Goal: Task Accomplishment & Management: Use online tool/utility

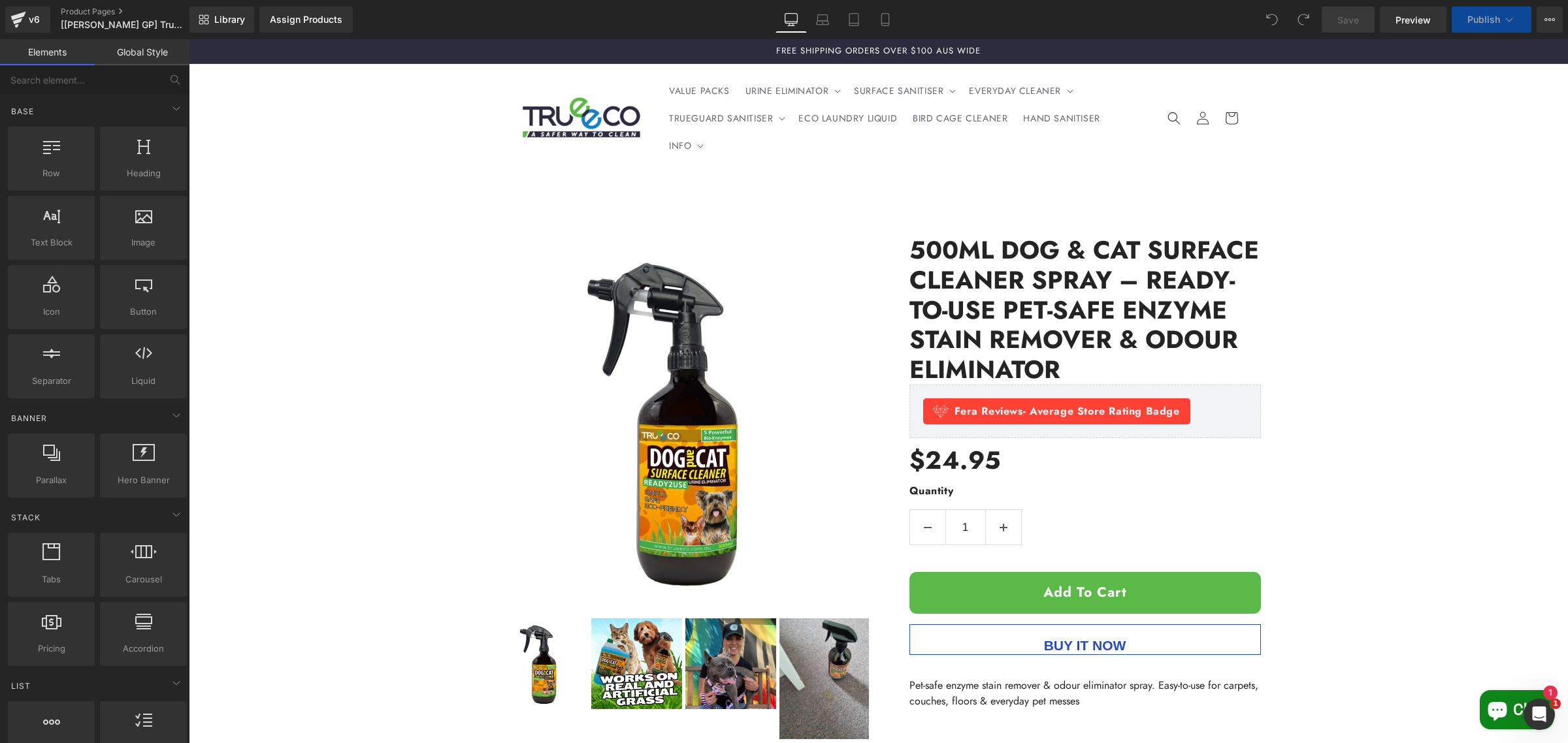
scroll to position [490, 0]
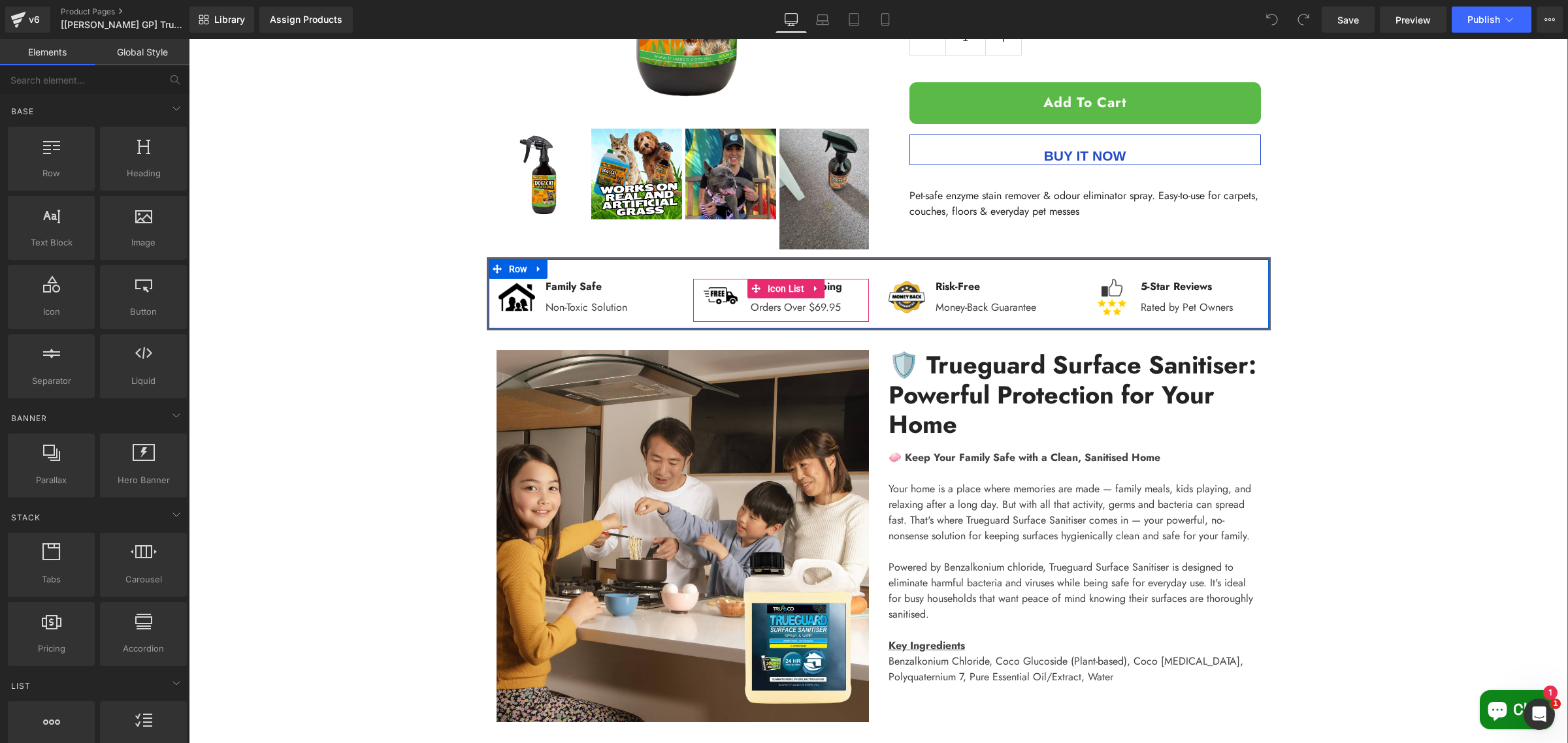
click at [835, 308] on p "Orders Over $69.95" at bounding box center [797, 307] width 91 height 16
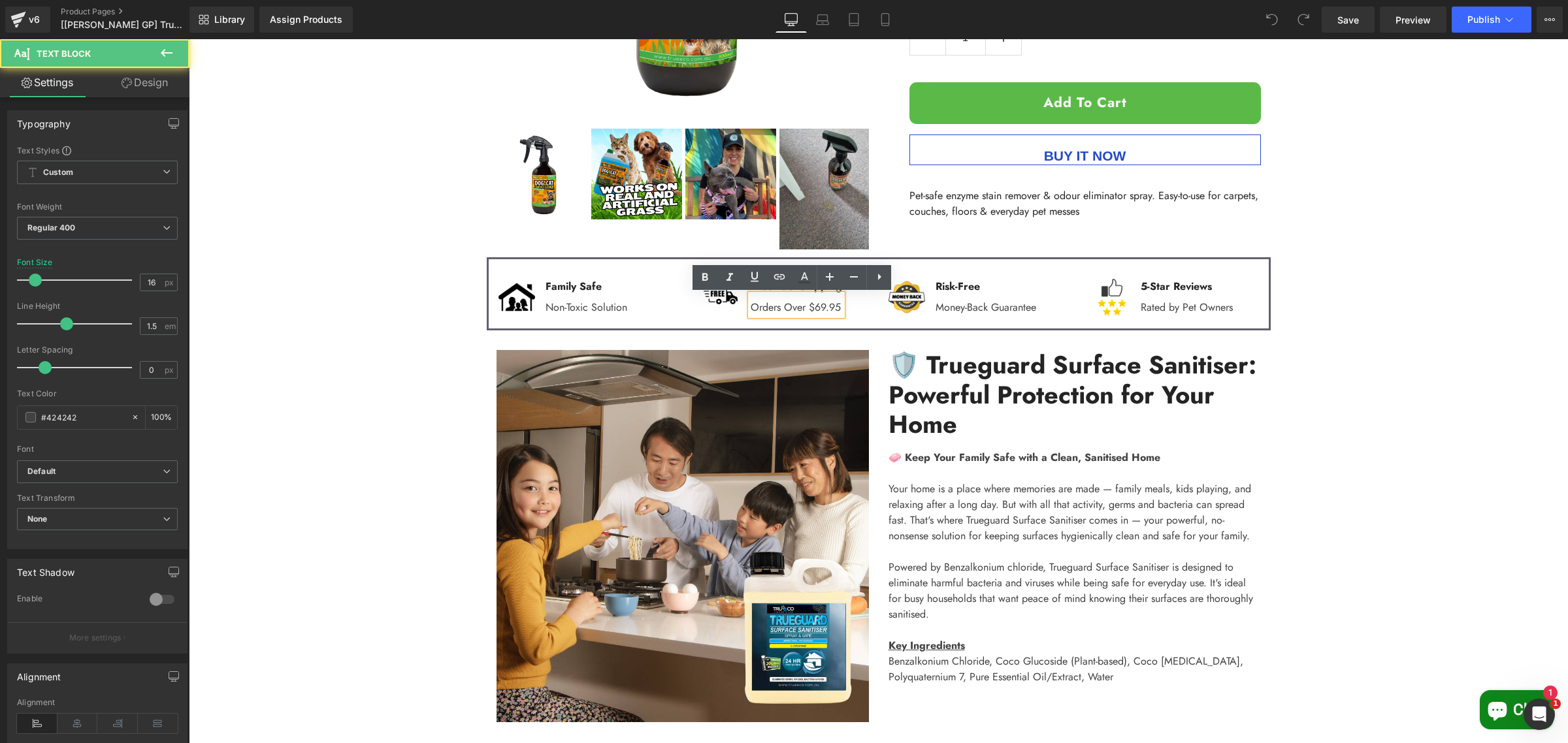
click at [838, 308] on p "Orders Over $69.95" at bounding box center [797, 307] width 91 height 16
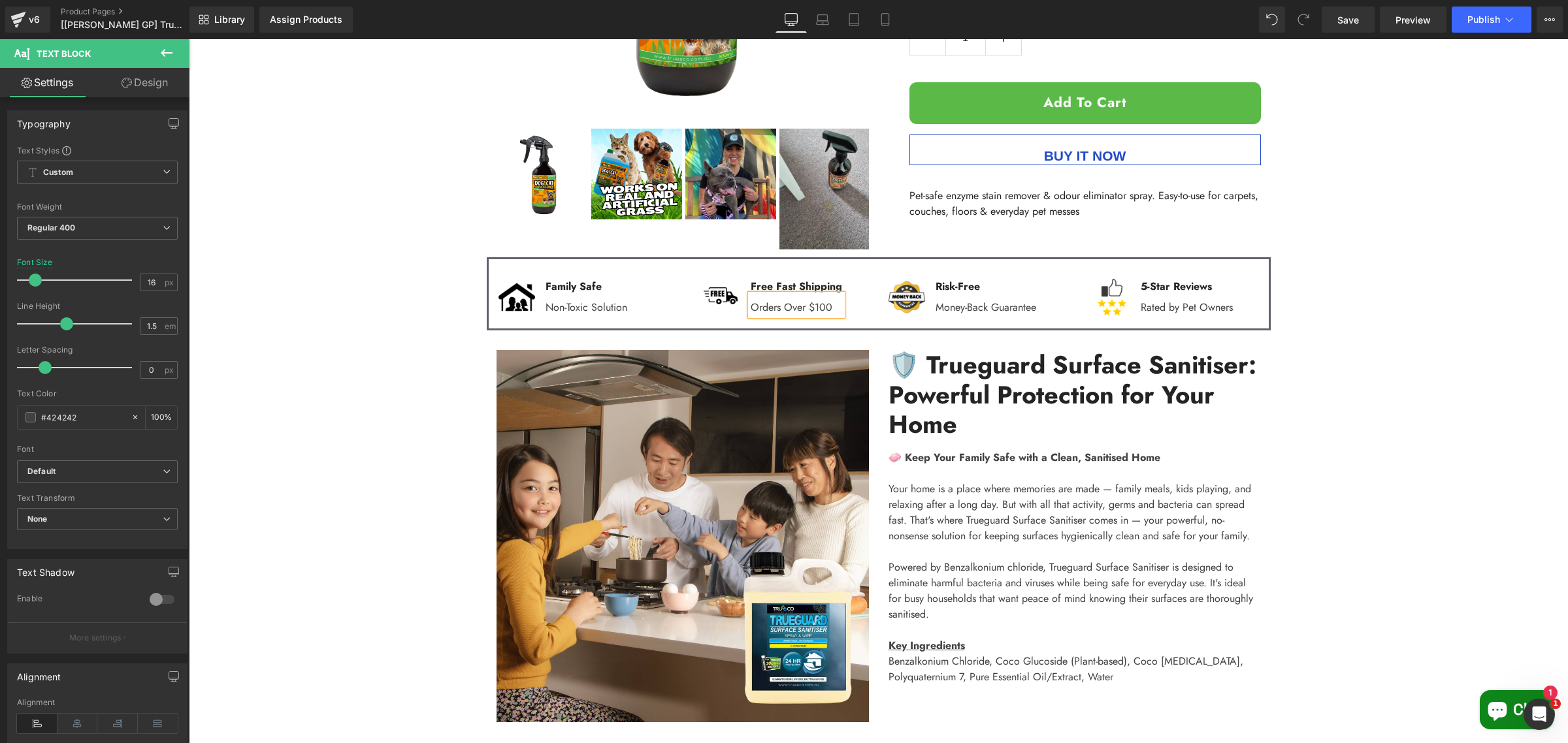
click at [1418, 187] on div "Sale Off (P) Image" at bounding box center [879, 471] width 1380 height 1491
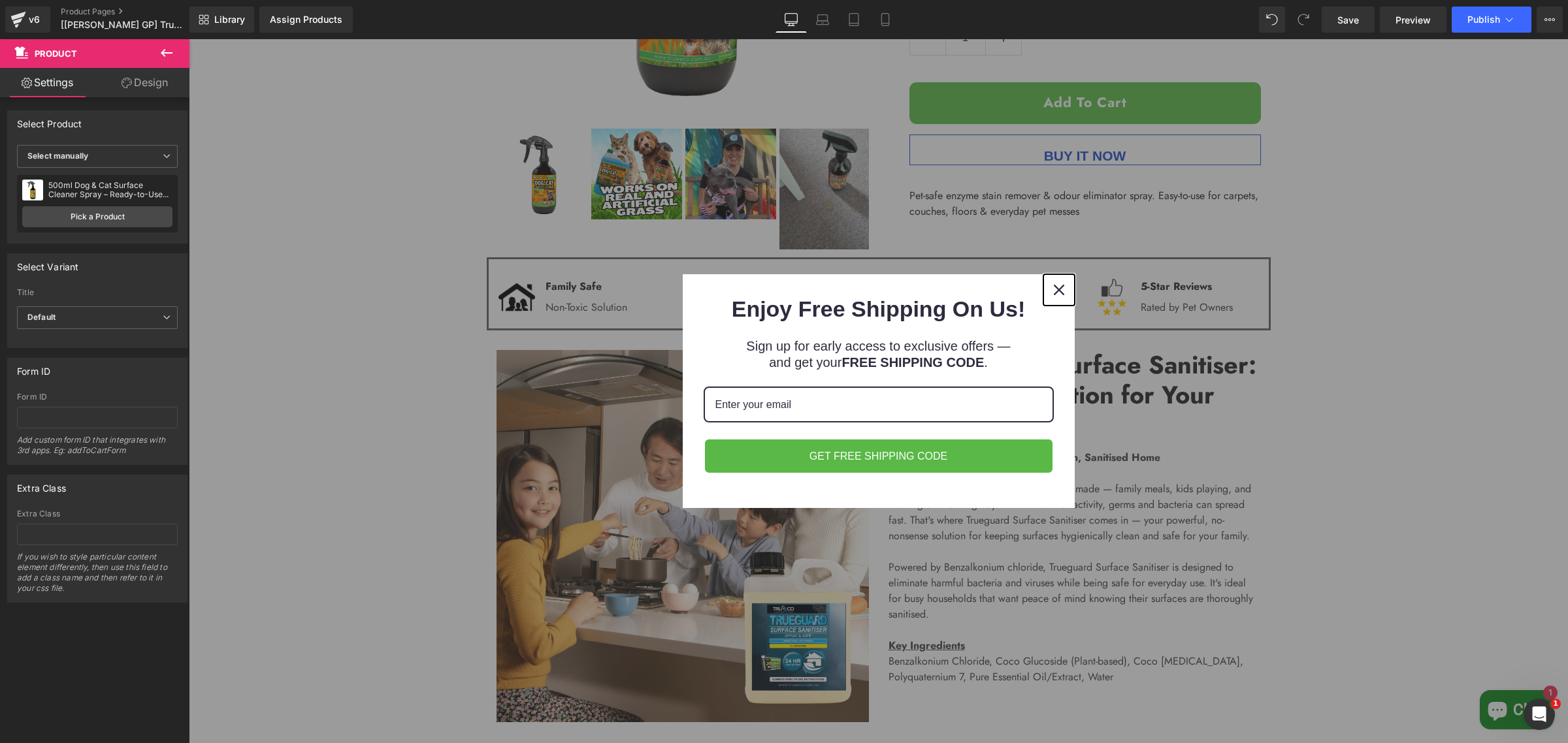
click at [1054, 292] on icon "close icon" at bounding box center [1059, 290] width 10 height 10
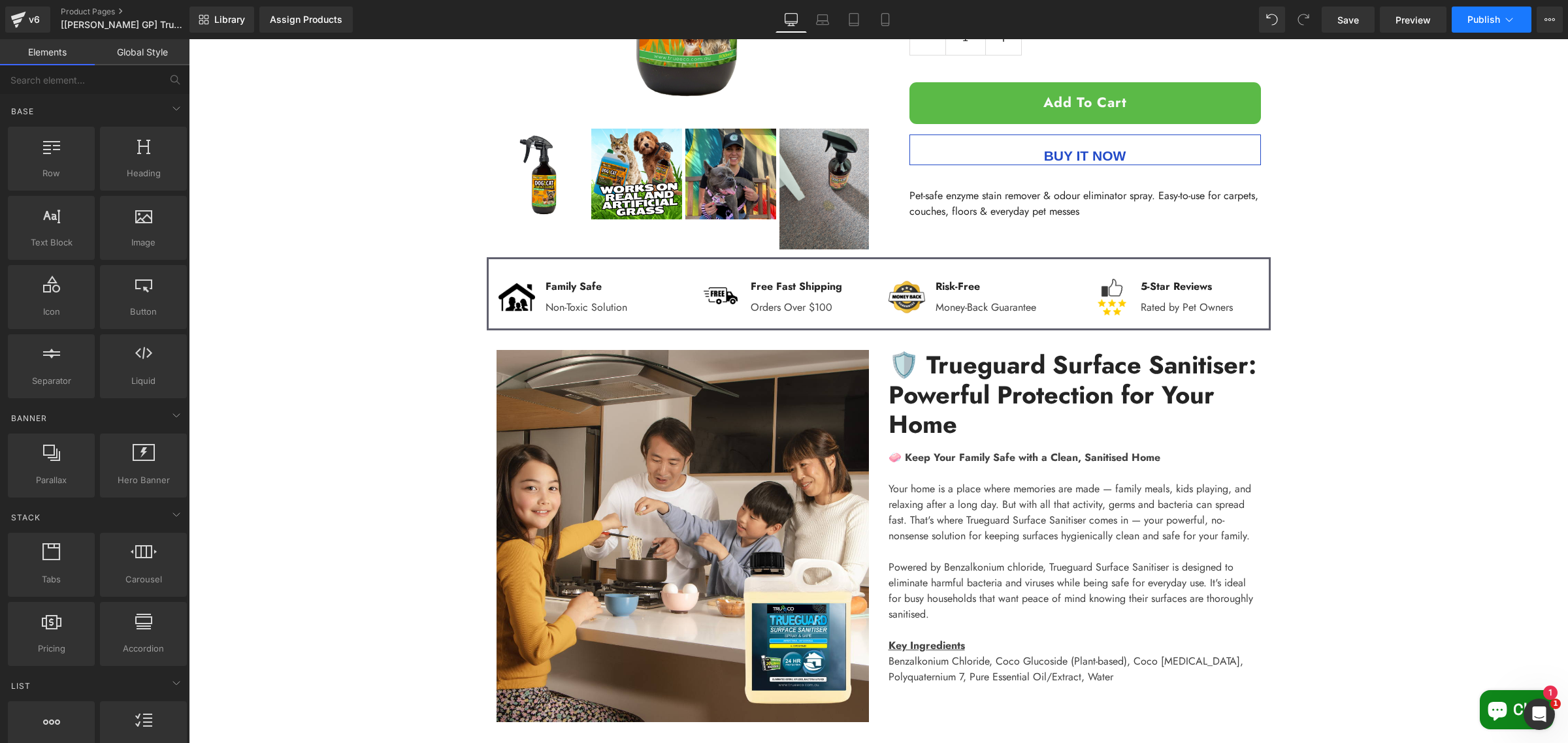
click at [1475, 19] on span "Publish" at bounding box center [1484, 19] width 33 height 10
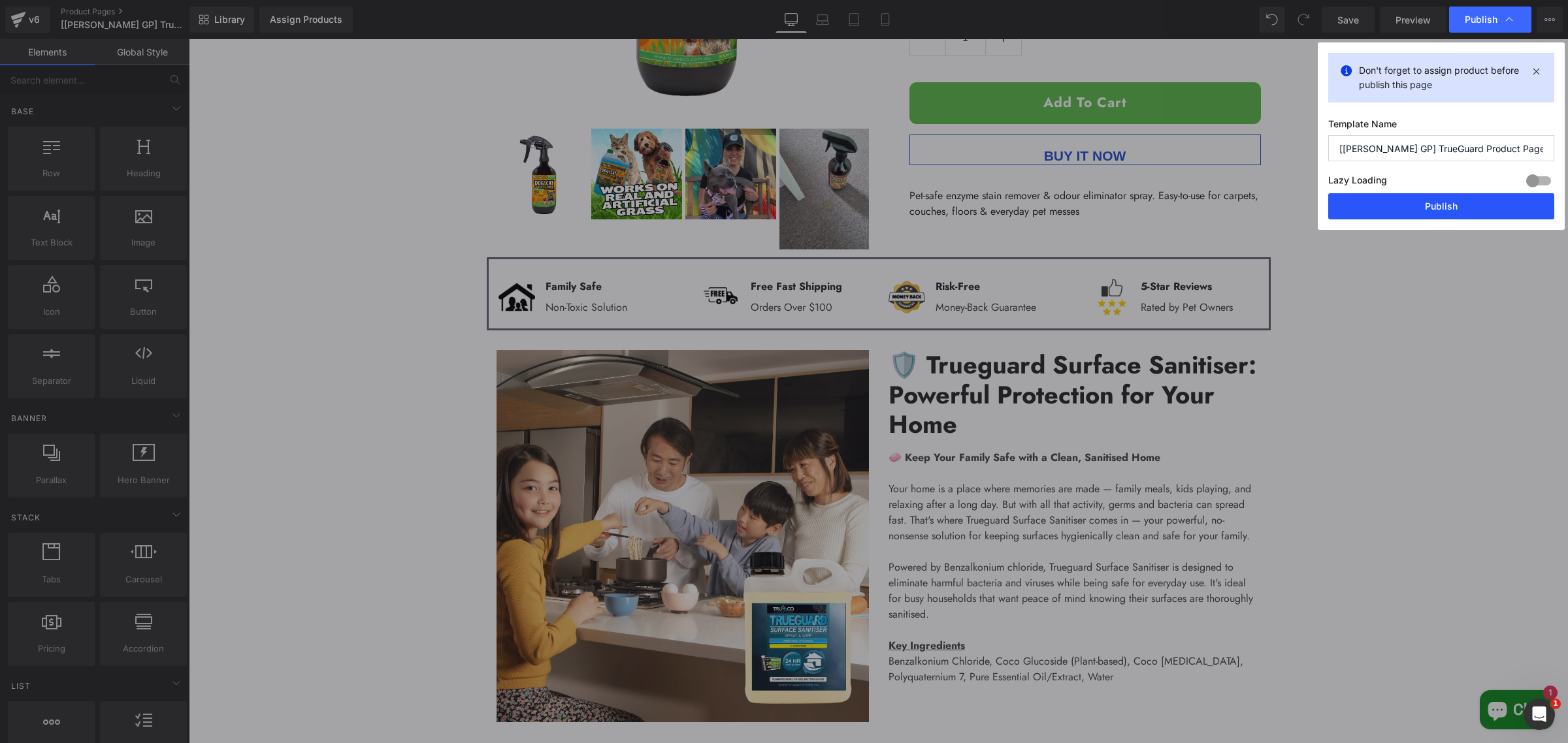
click at [1449, 210] on button "Publish" at bounding box center [1441, 206] width 226 height 26
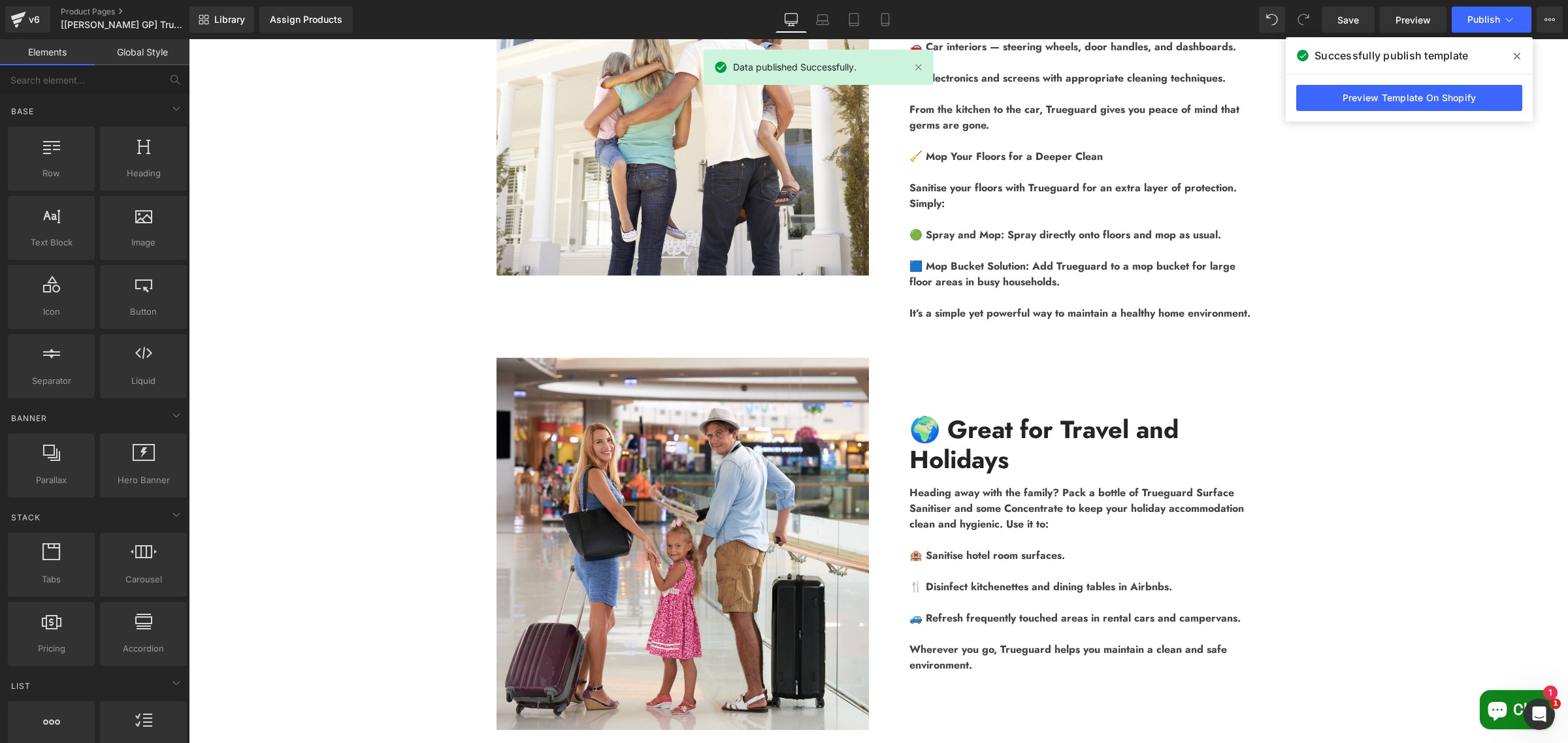
scroll to position [2449, 0]
click at [1387, 291] on div "Image 🏠 Multi-Surface Versatility Text Block Trueguard Surface Sanitiser is des…" at bounding box center [879, 334] width 1380 height 989
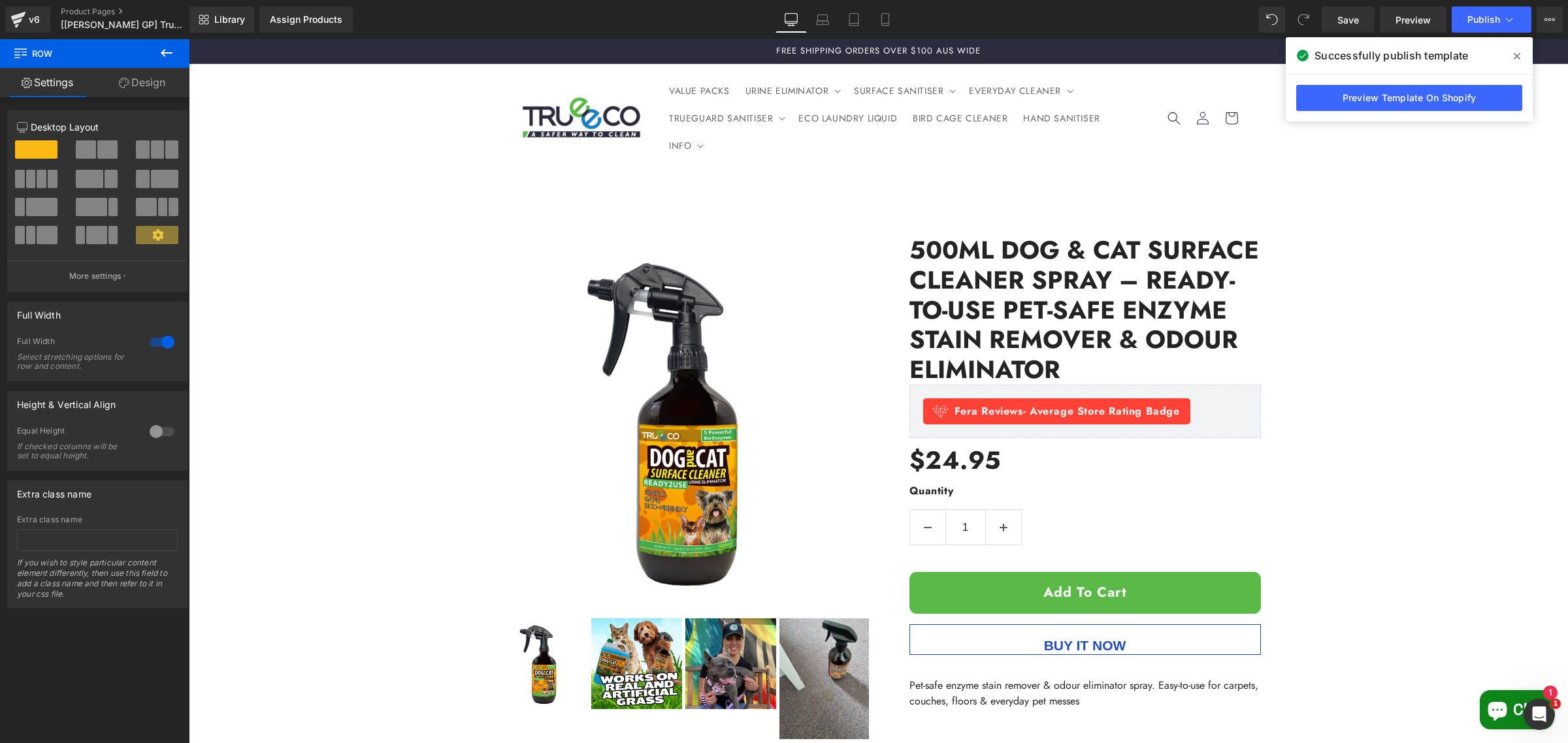
scroll to position [386, 0]
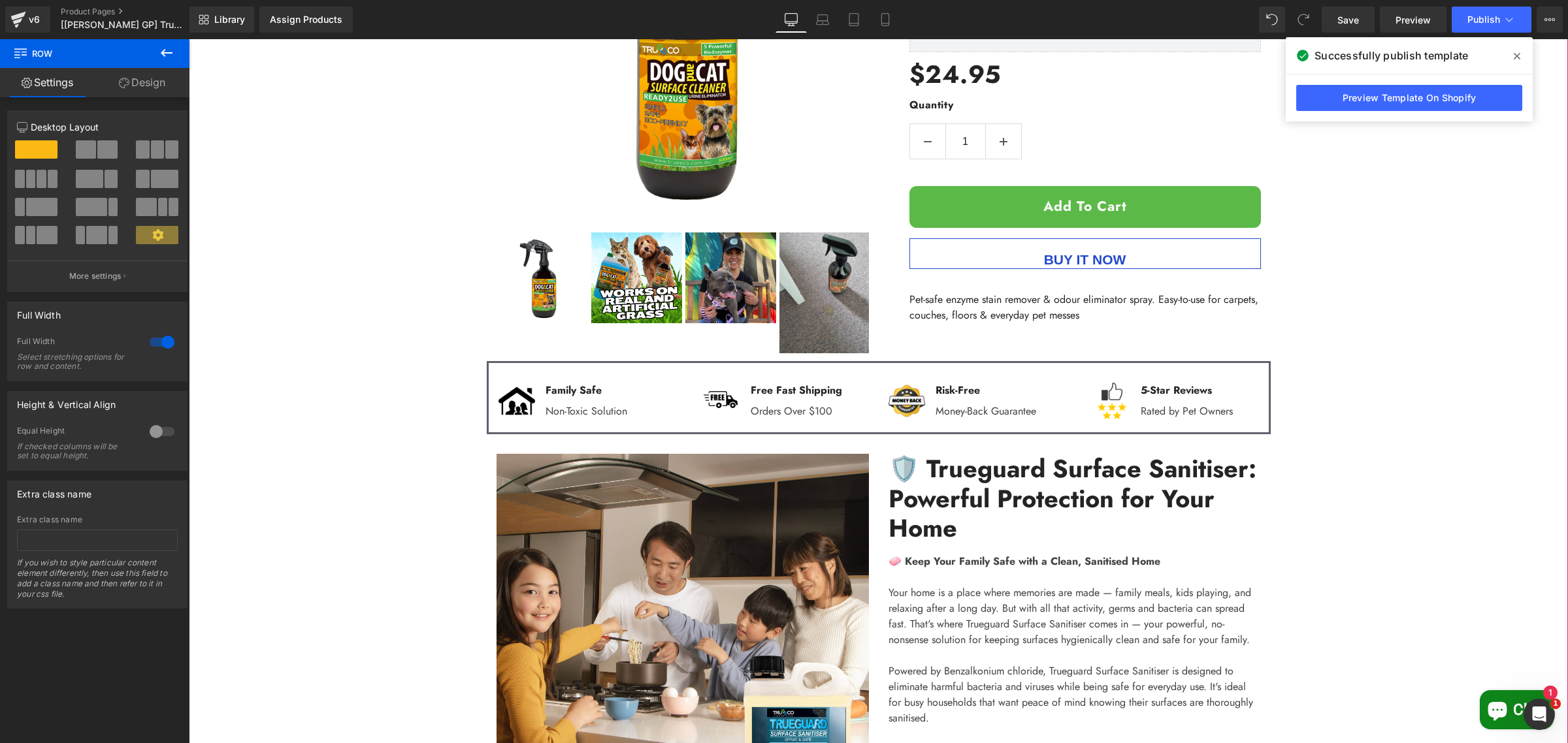
click at [1394, 255] on div "Sale Off (P) Image" at bounding box center [879, 575] width 1380 height 1491
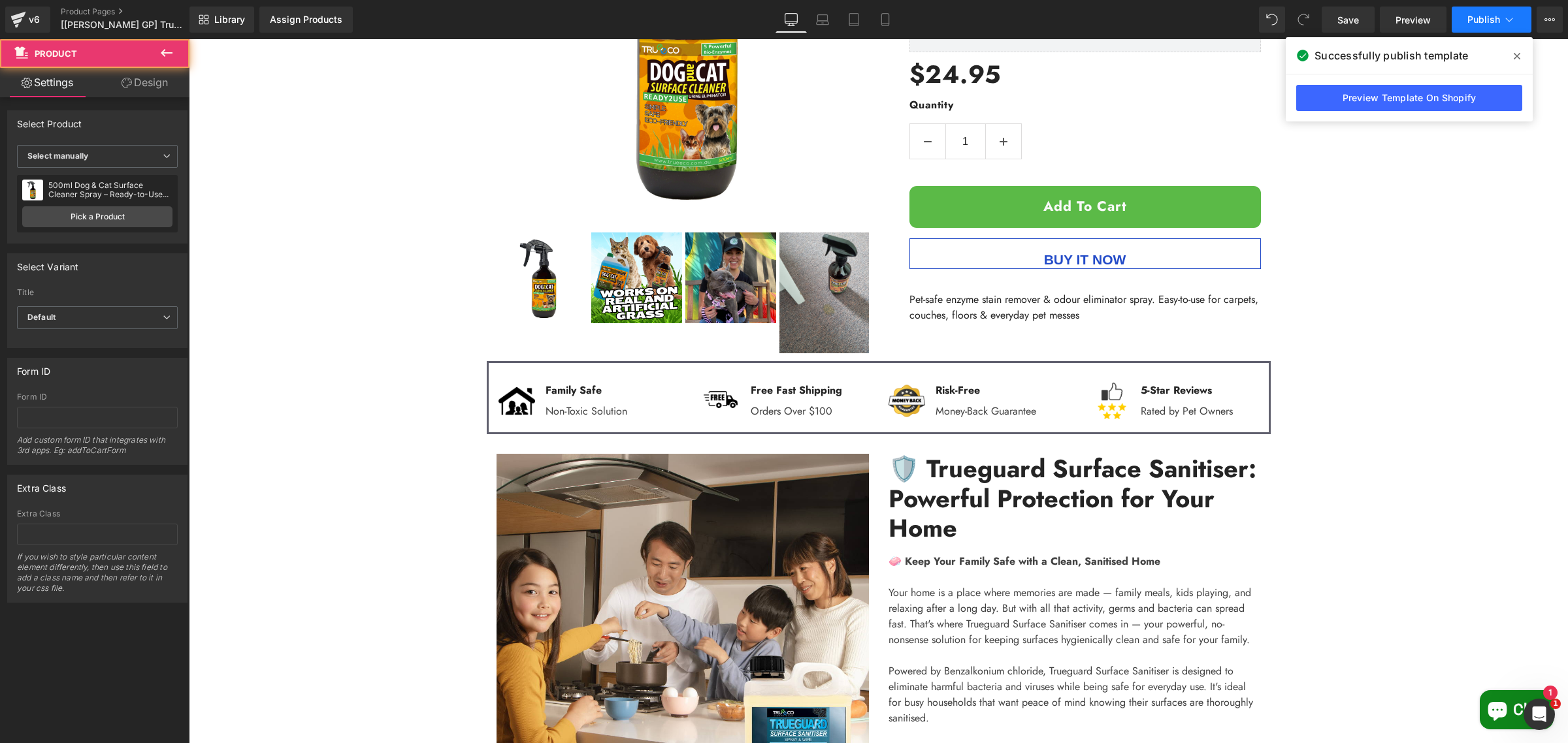
click at [1484, 21] on span "Publish" at bounding box center [1484, 19] width 33 height 10
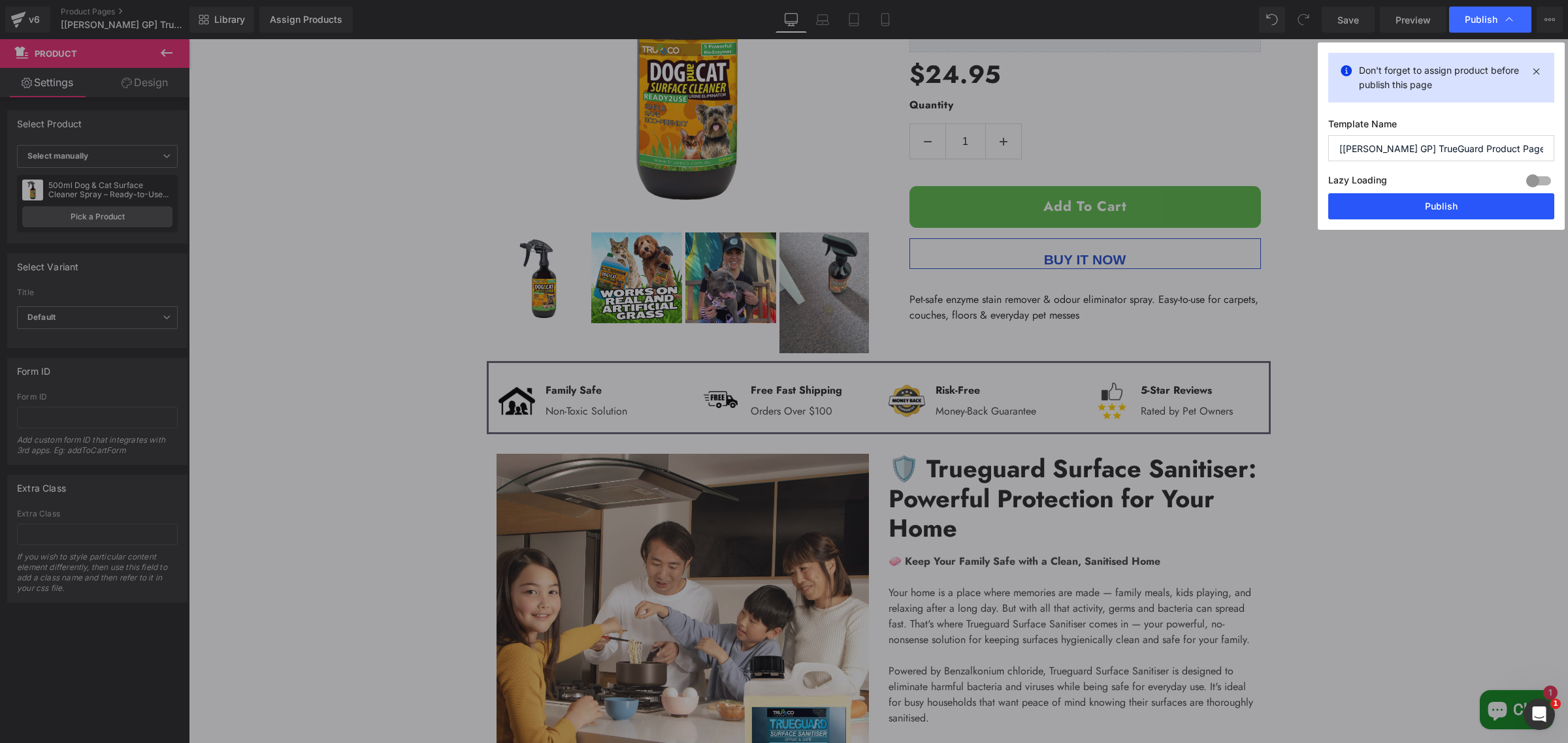
click at [1418, 213] on button "Publish" at bounding box center [1441, 206] width 226 height 26
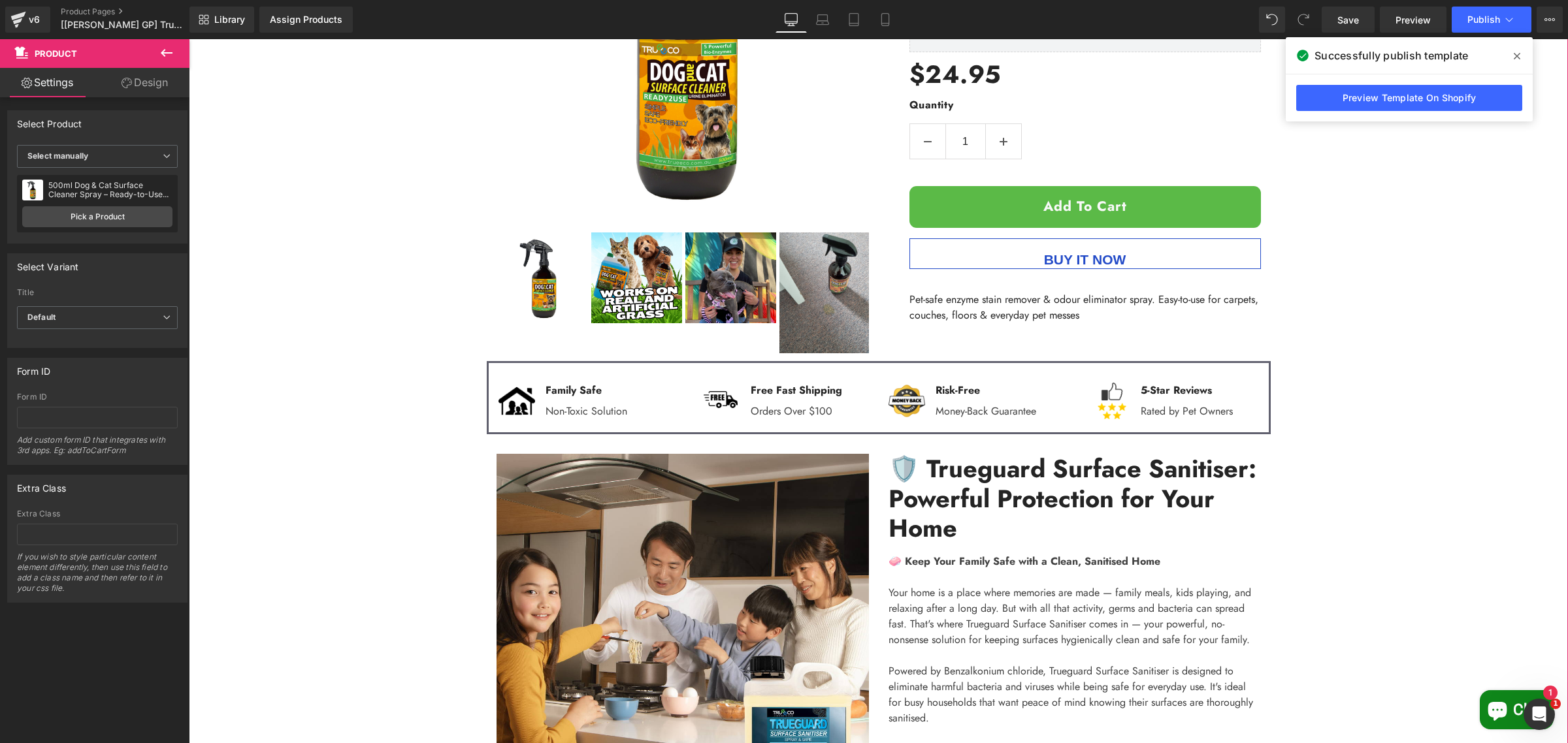
click at [1380, 370] on div "Sale Off (P) Image" at bounding box center [879, 575] width 1380 height 1491
click at [1439, 397] on div "Sale Off (P) Image" at bounding box center [879, 575] width 1380 height 1491
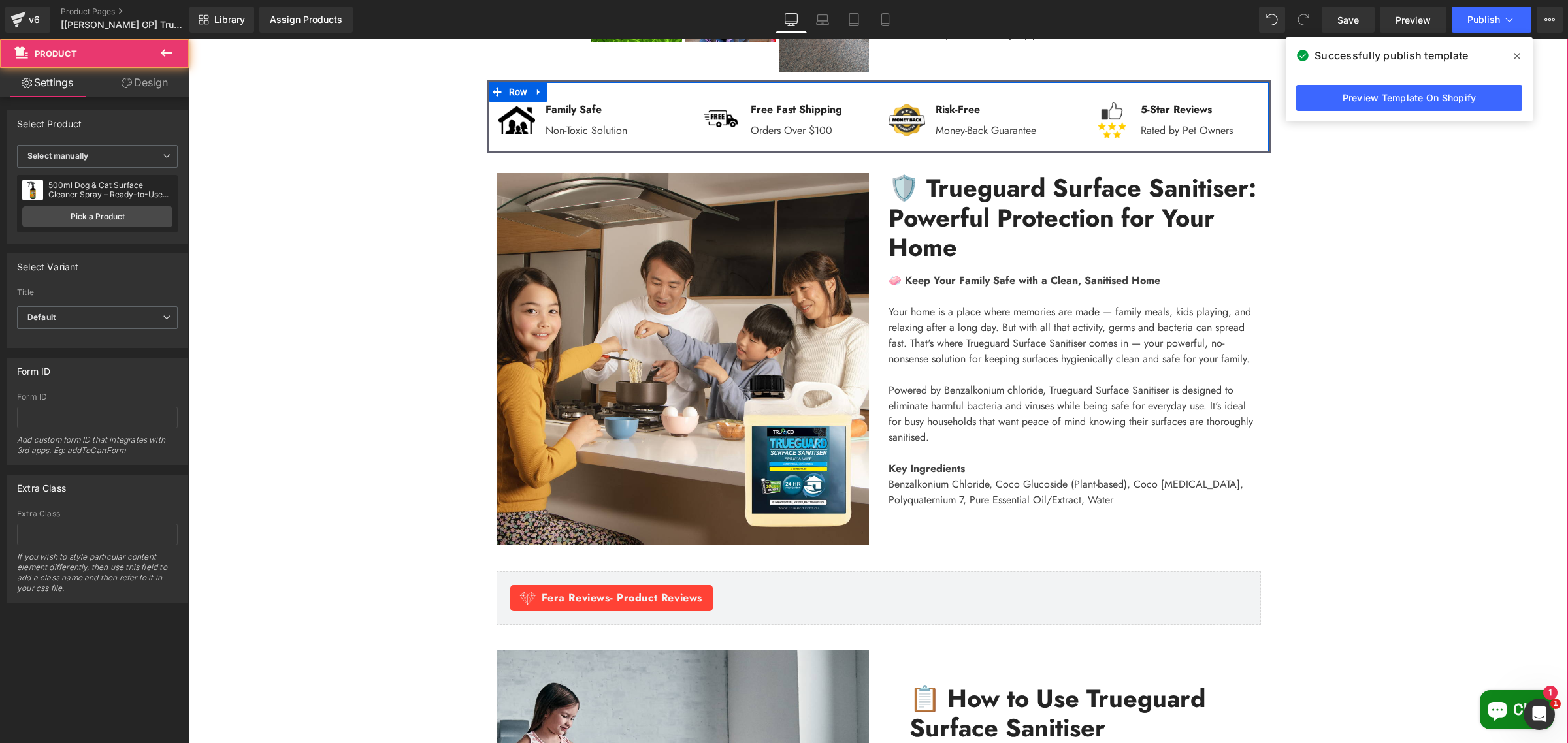
scroll to position [713, 0]
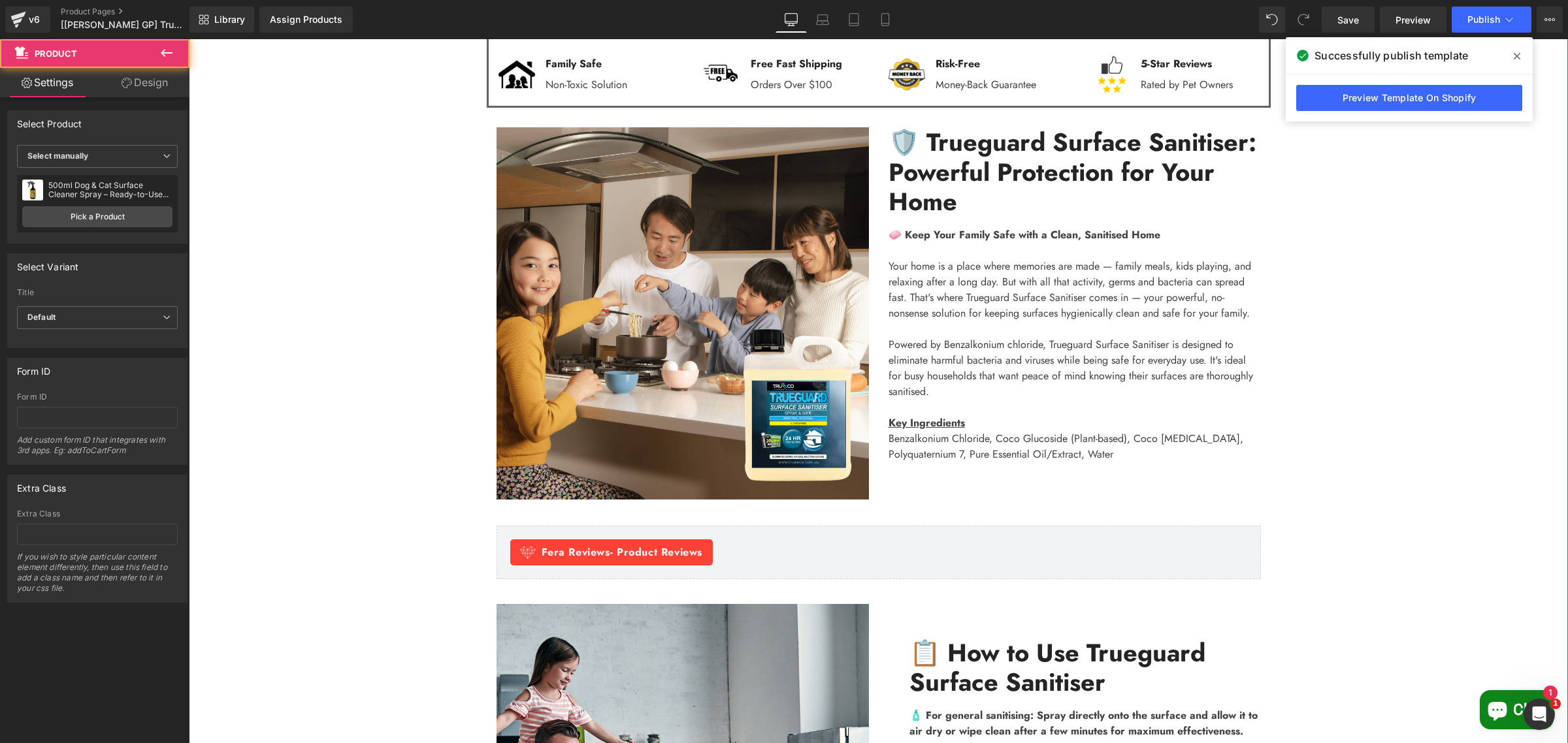
drag, startPoint x: 1407, startPoint y: 301, endPoint x: 1396, endPoint y: 307, distance: 12.5
click at [1407, 301] on div "Sale Off (P) Image" at bounding box center [879, 248] width 1380 height 1491
click at [1478, 24] on button "Publish" at bounding box center [1492, 19] width 79 height 26
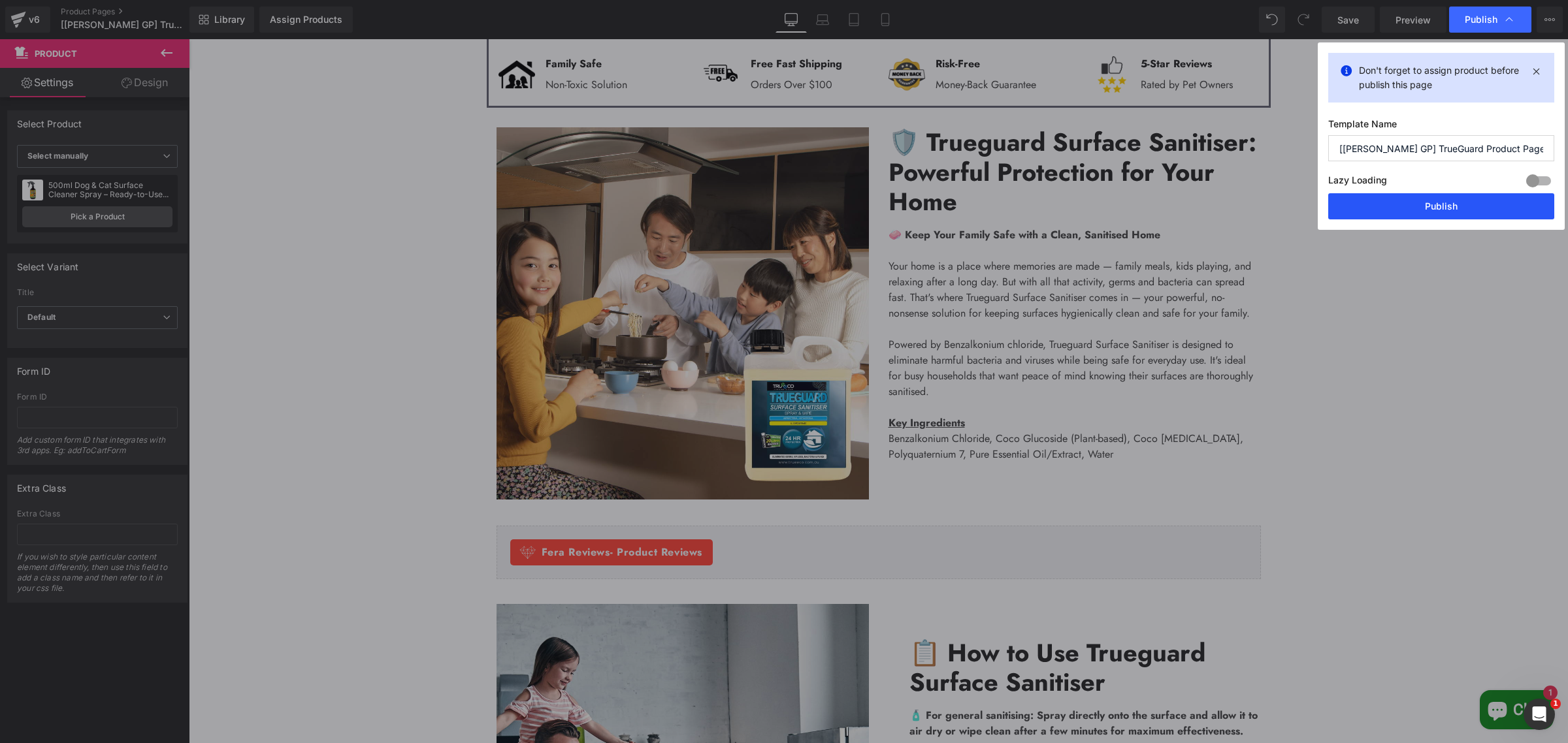
click at [1429, 207] on button "Publish" at bounding box center [1441, 206] width 226 height 26
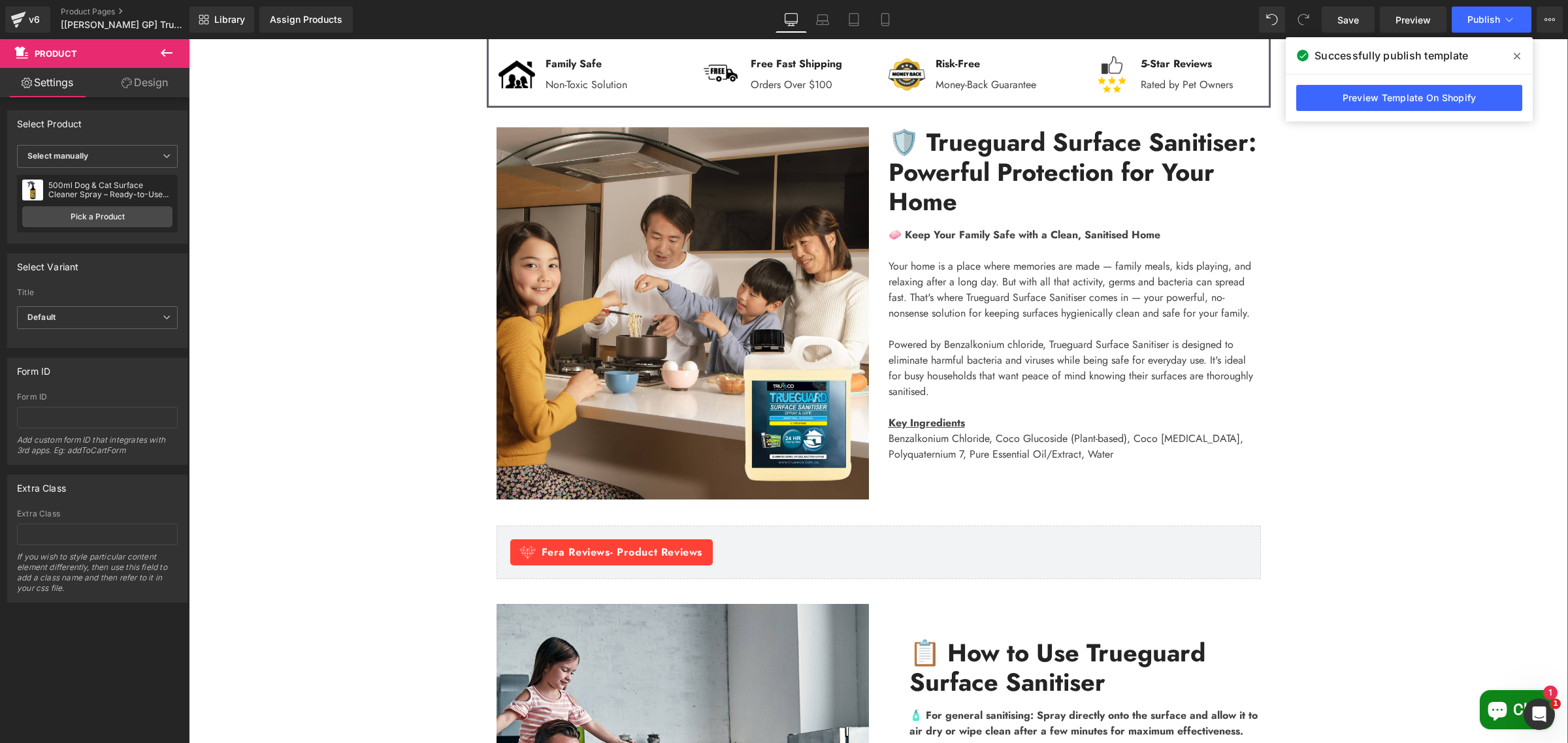
click at [1495, 216] on div "Sale Off (P) Image" at bounding box center [879, 248] width 1380 height 1491
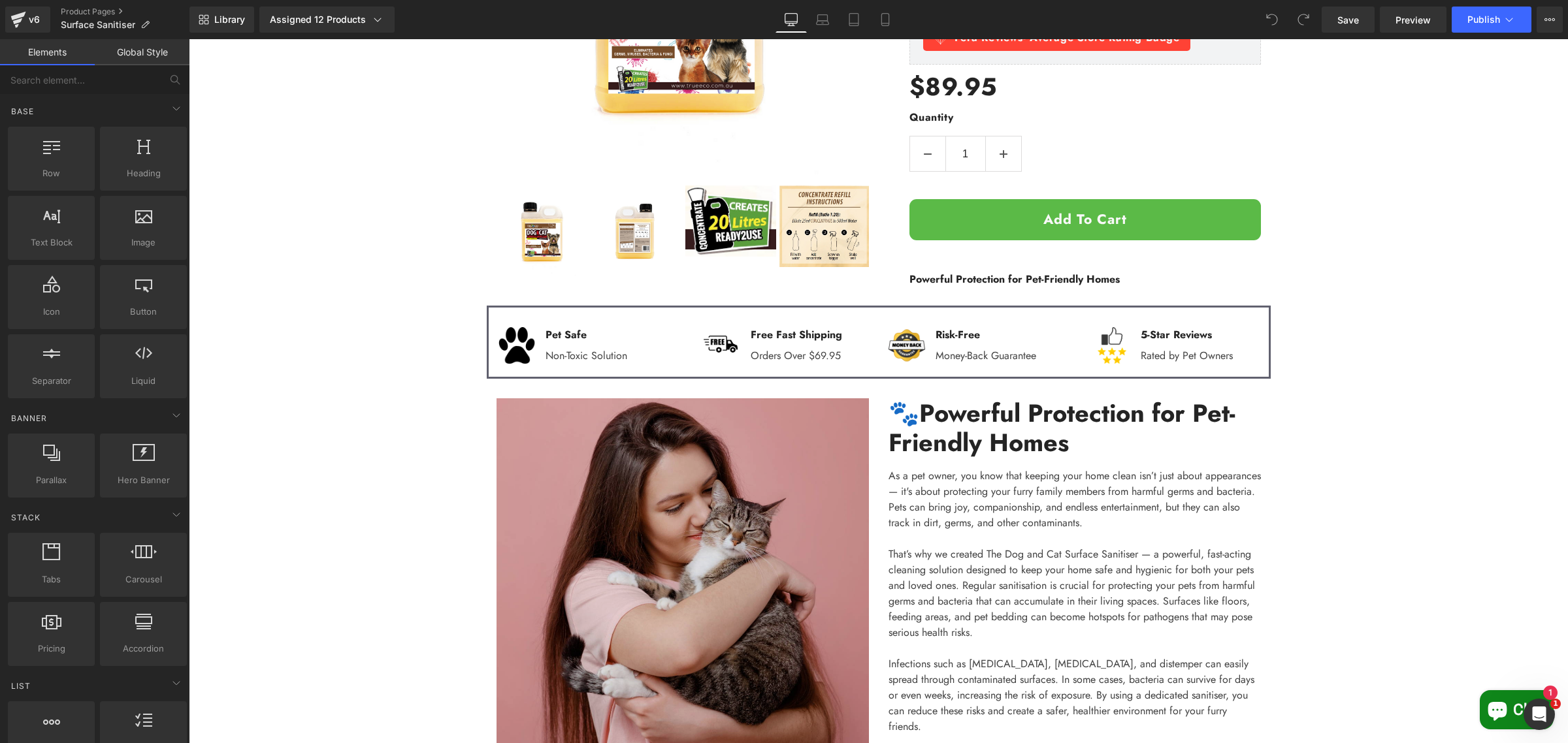
scroll to position [490, 0]
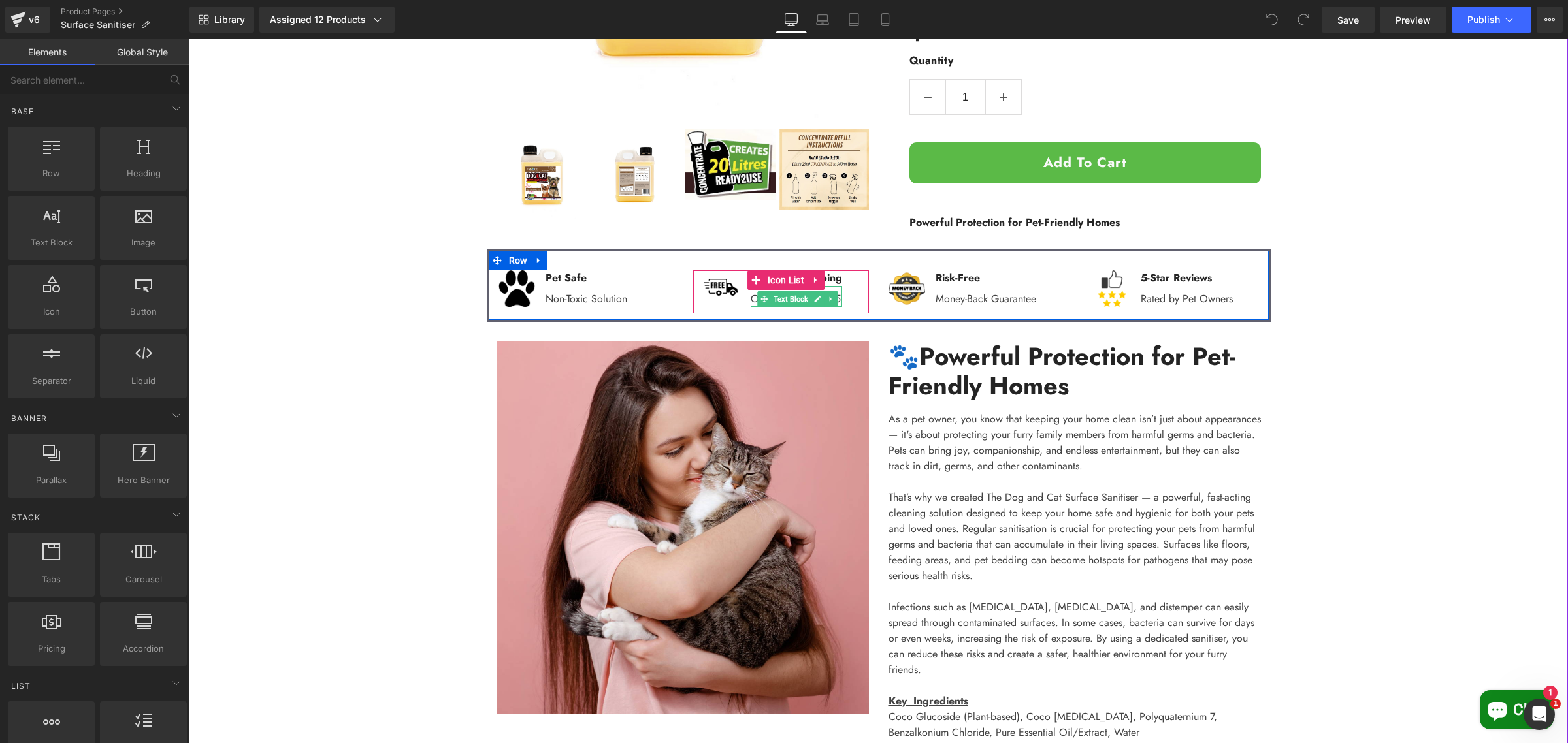
click at [835, 301] on p "Orders Over $69.95" at bounding box center [797, 299] width 91 height 16
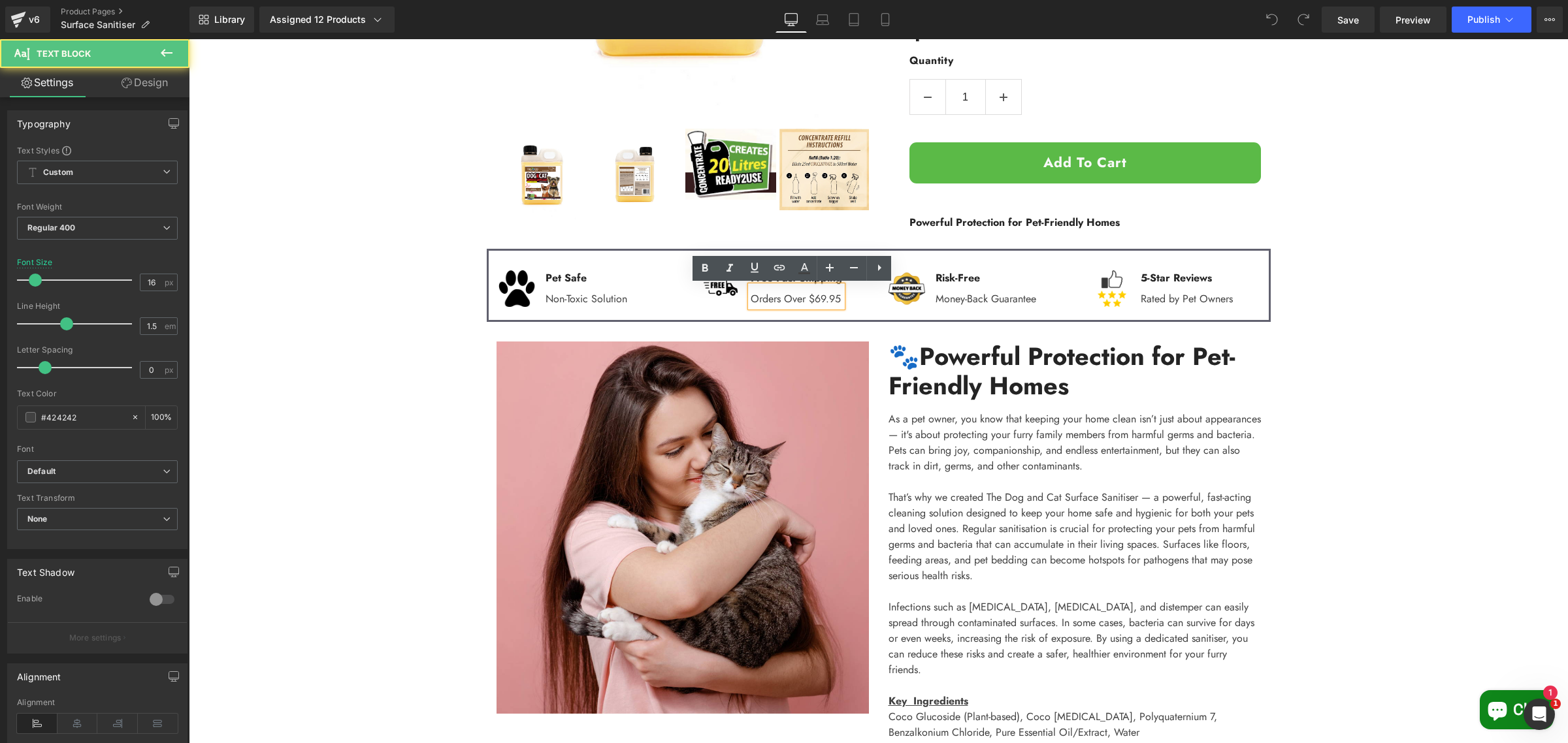
click at [836, 301] on p "Orders Over $69.95" at bounding box center [797, 299] width 91 height 16
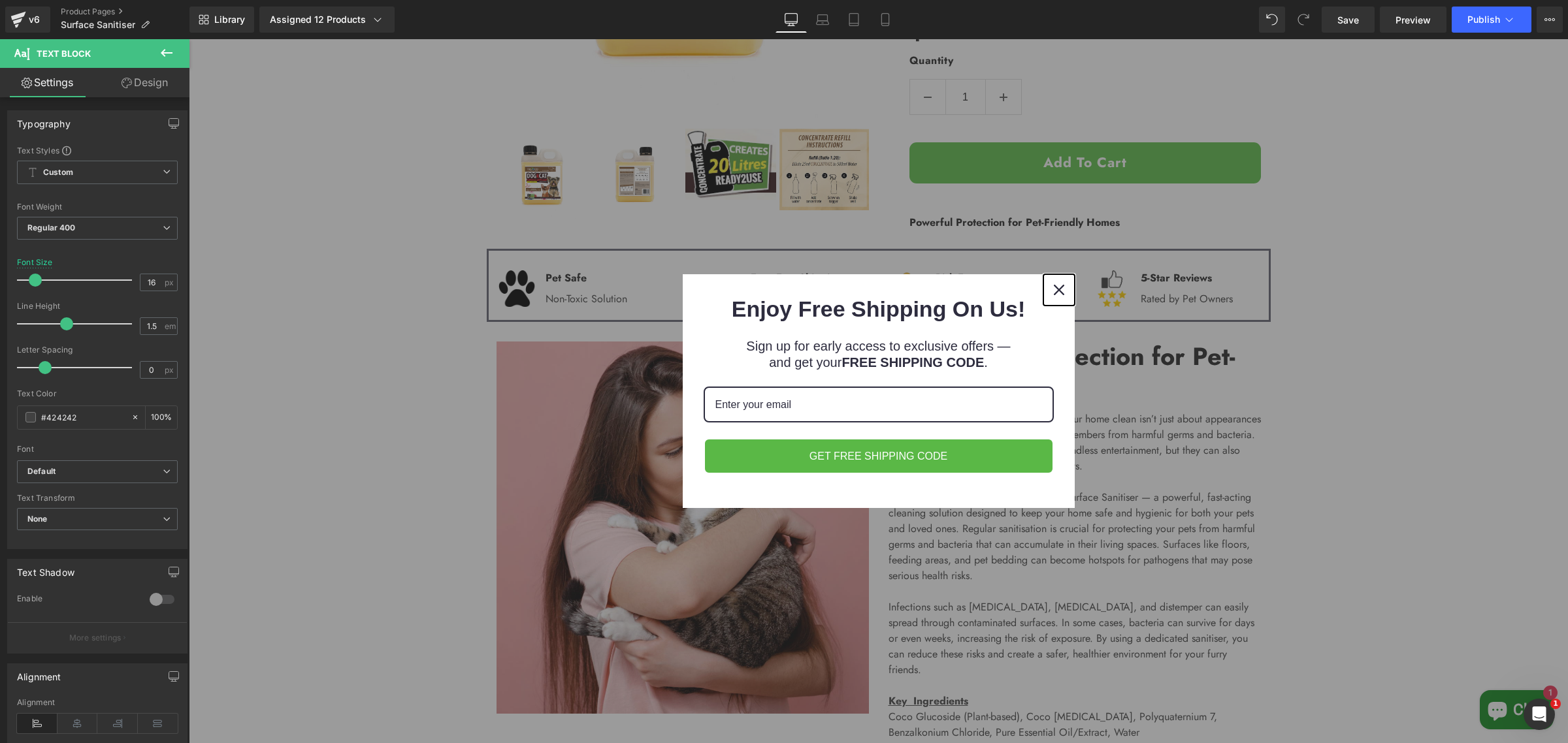
click at [1054, 287] on icon "close icon" at bounding box center [1059, 290] width 10 height 10
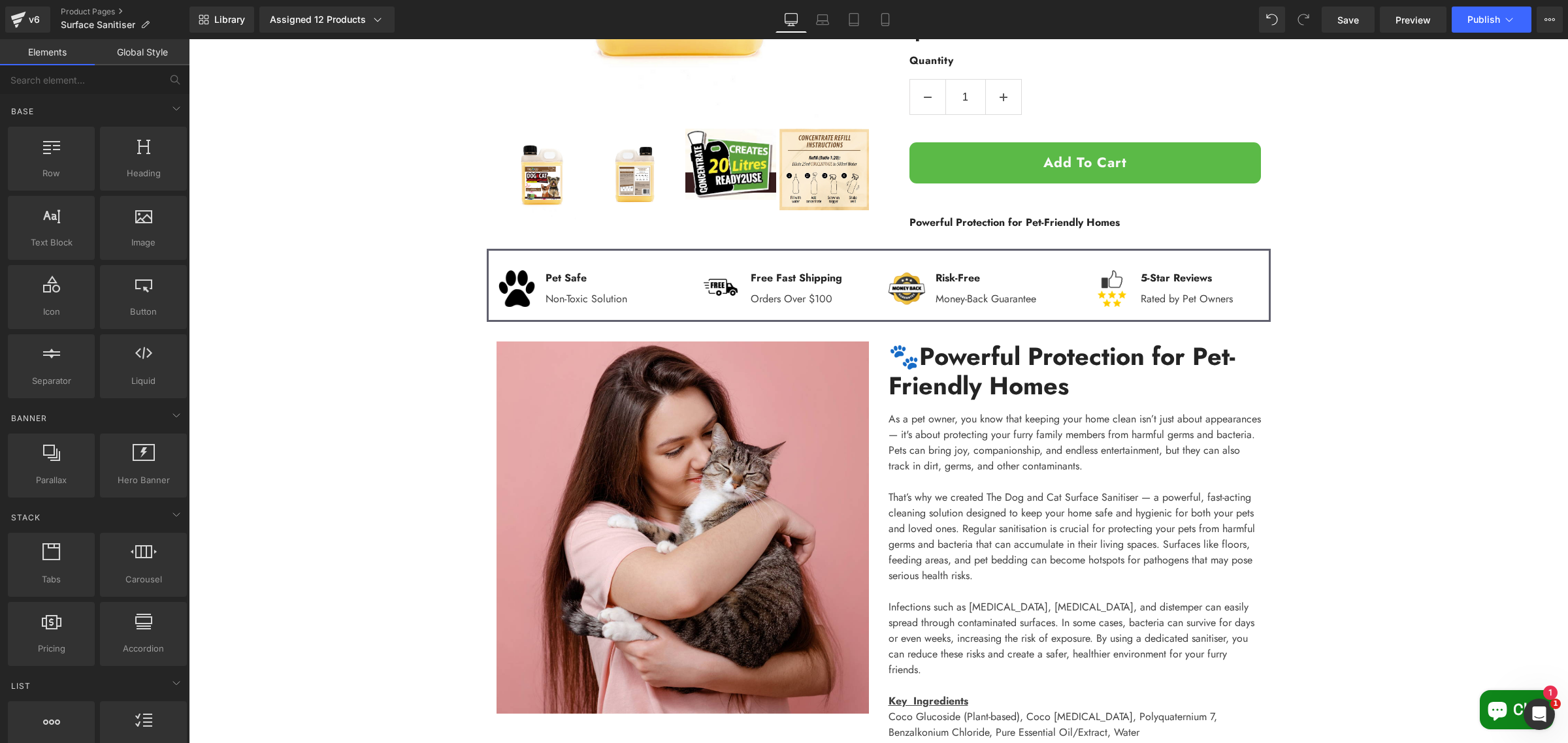
click at [1442, 320] on div "Sale Off (P) Image ‹" at bounding box center [879, 284] width 1380 height 1116
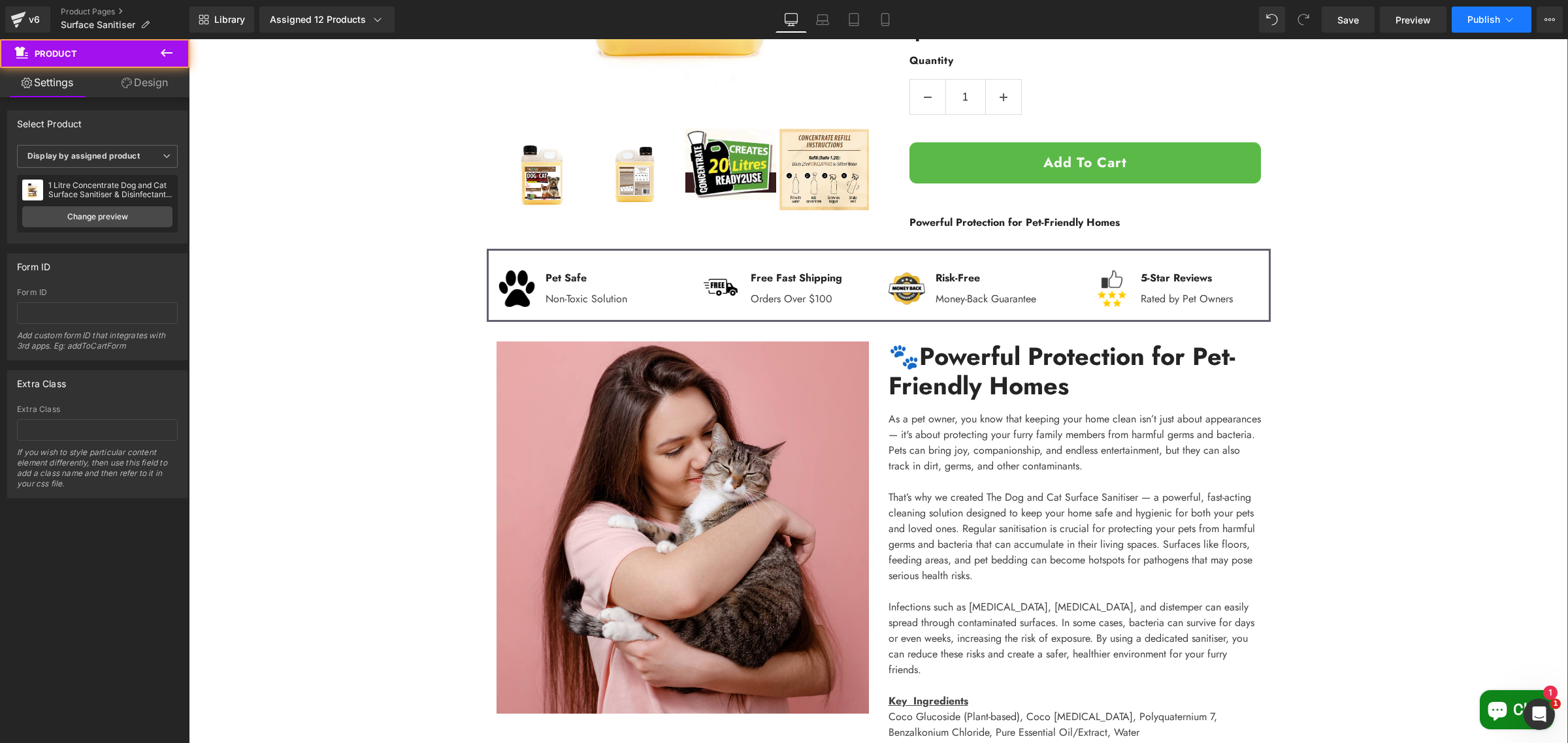
click at [1494, 30] on button "Publish" at bounding box center [1492, 19] width 79 height 26
click at [1491, 21] on span "Publish" at bounding box center [1484, 19] width 33 height 10
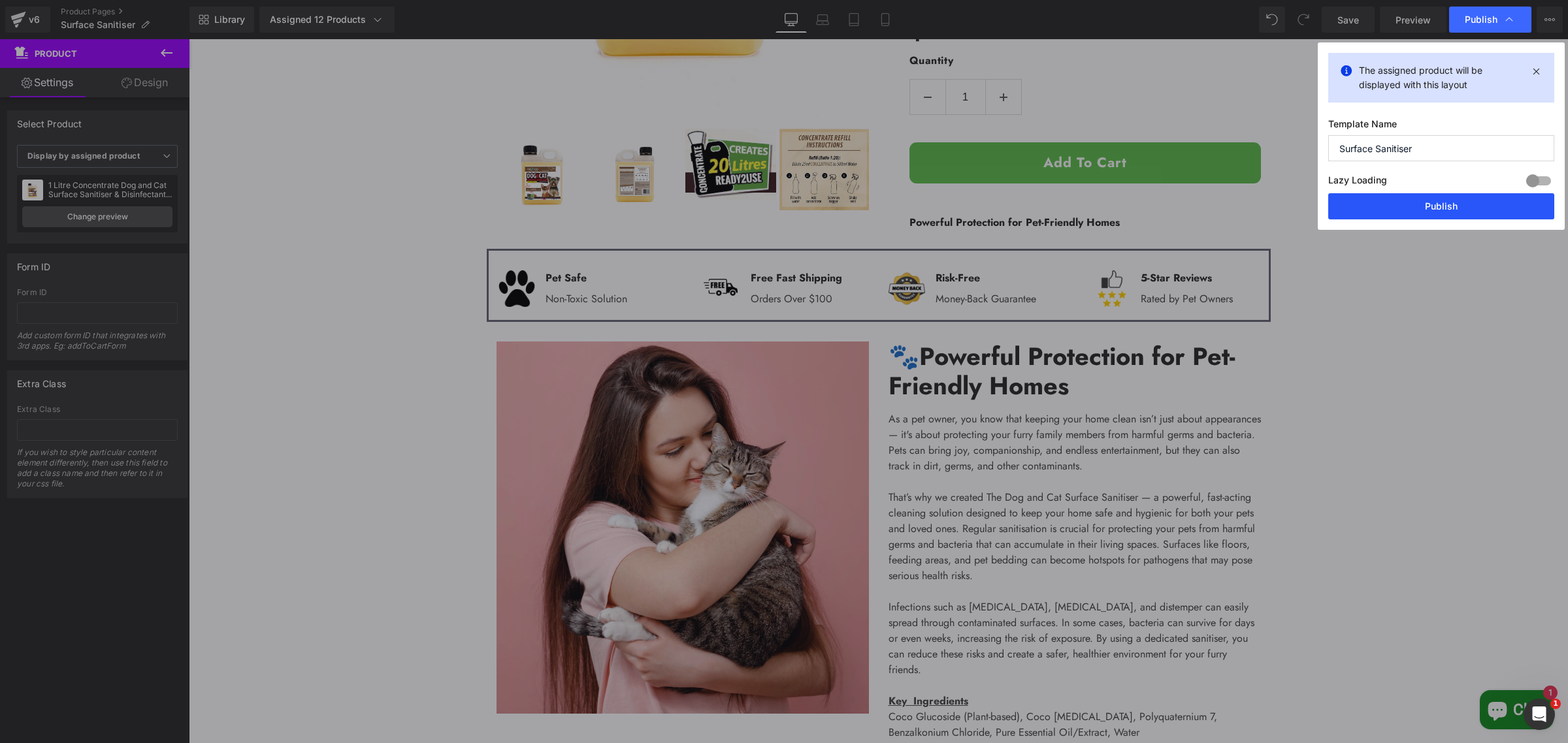
drag, startPoint x: 1403, startPoint y: 203, endPoint x: 907, endPoint y: 23, distance: 527.7
click at [1403, 203] on button "Publish" at bounding box center [1441, 206] width 226 height 26
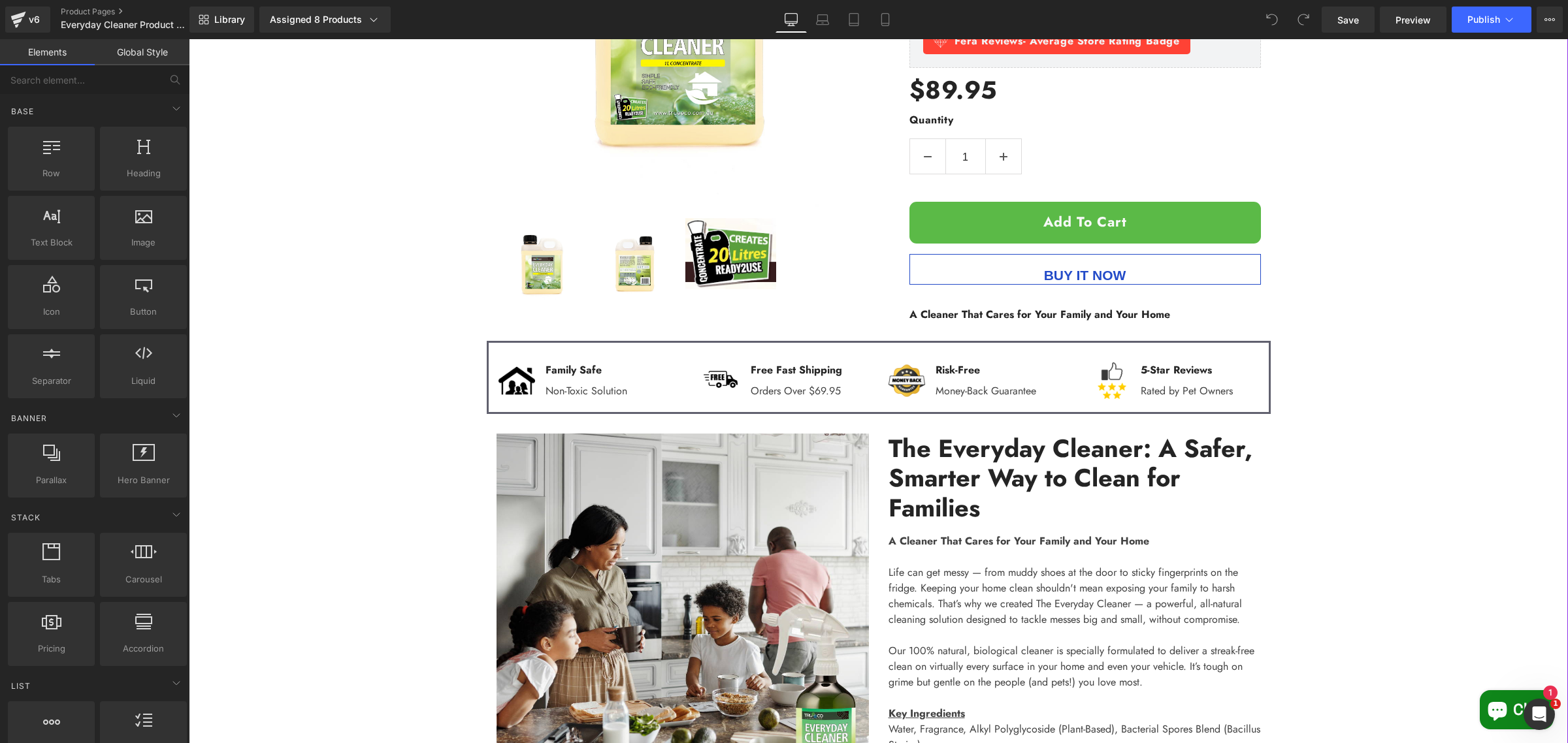
scroll to position [408, 0]
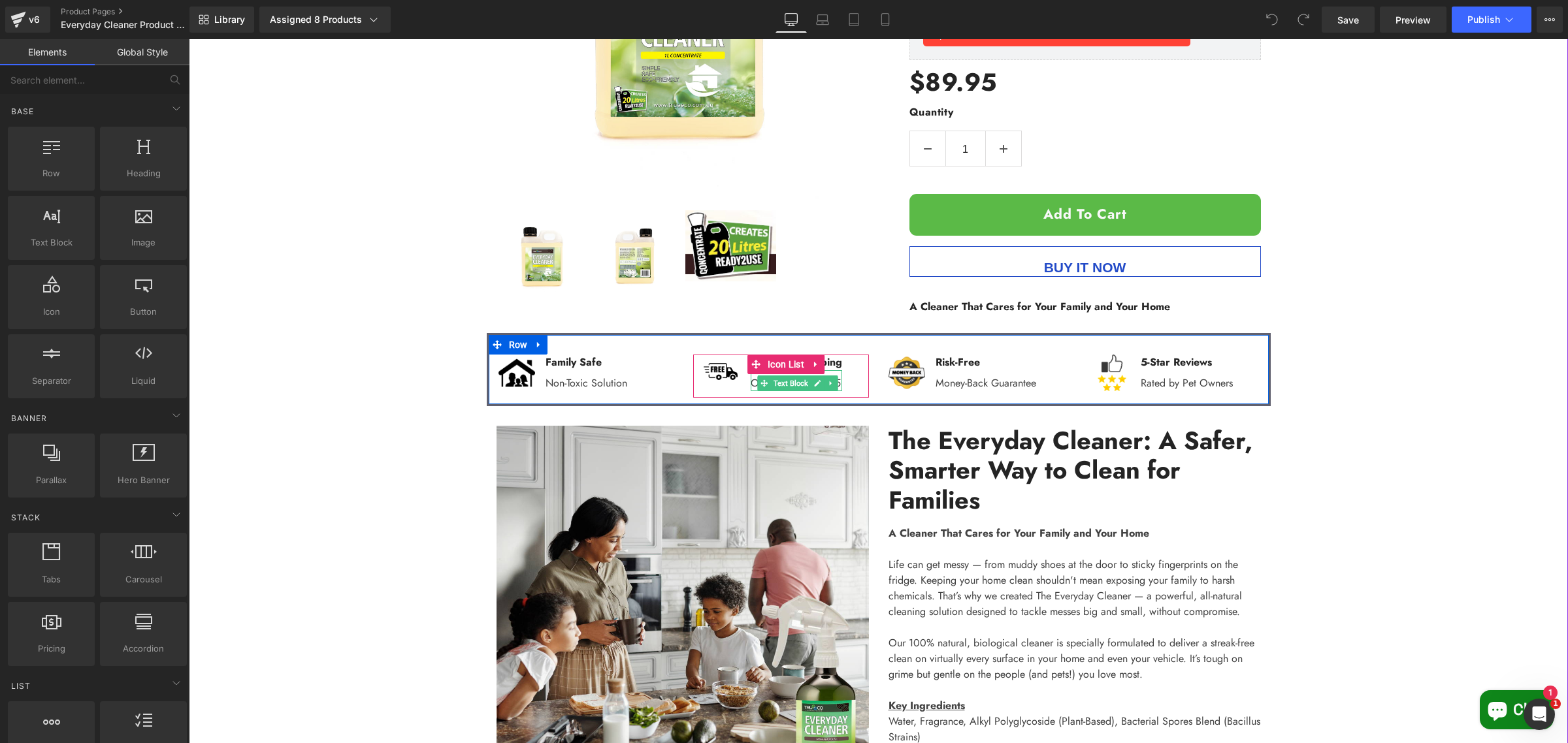
click at [835, 384] on p "Orders Over $69.95" at bounding box center [797, 383] width 91 height 16
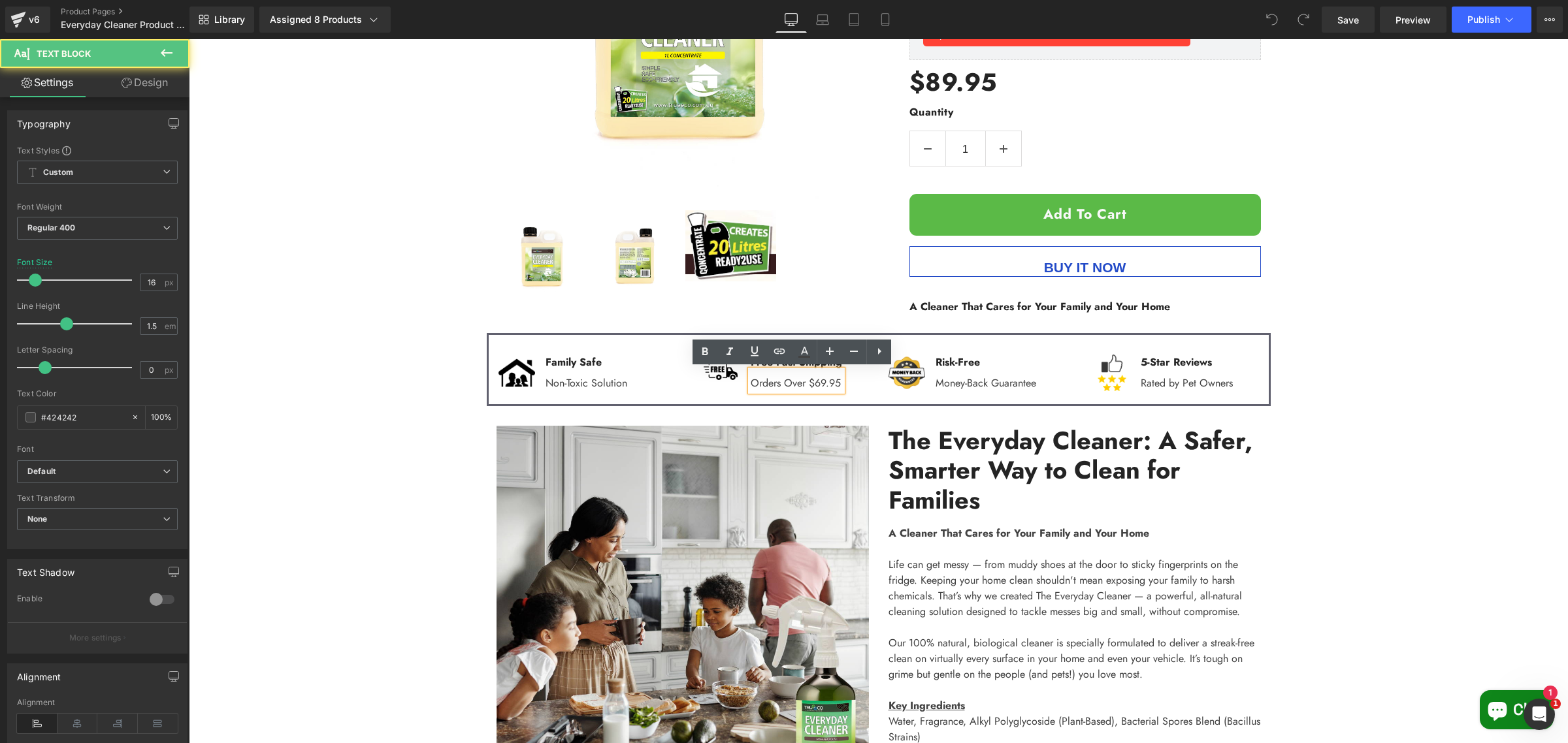
click at [831, 383] on p "Orders Over $69.95" at bounding box center [797, 383] width 91 height 16
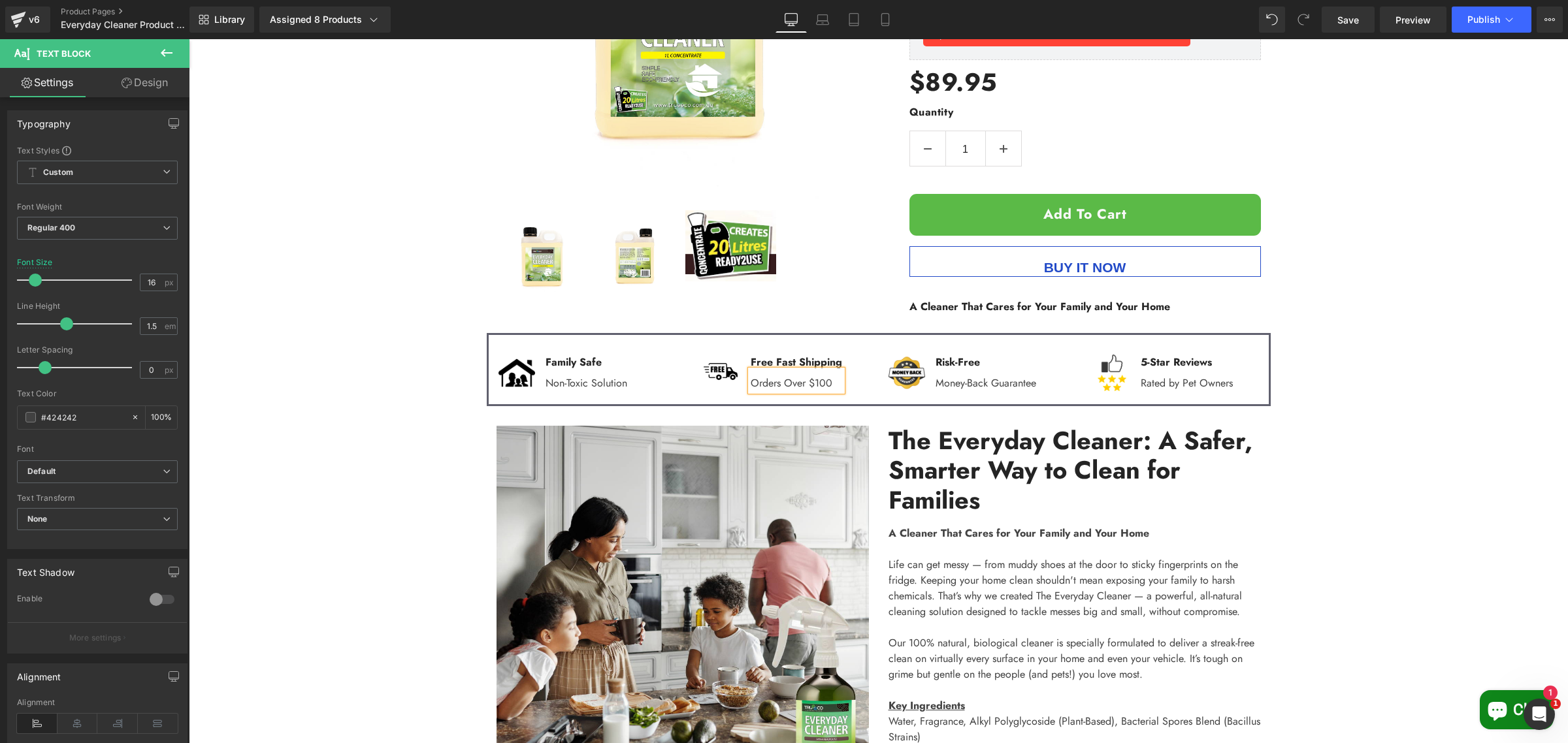
click at [1322, 245] on div "Sale Off (P) Image" at bounding box center [879, 345] width 1380 height 1077
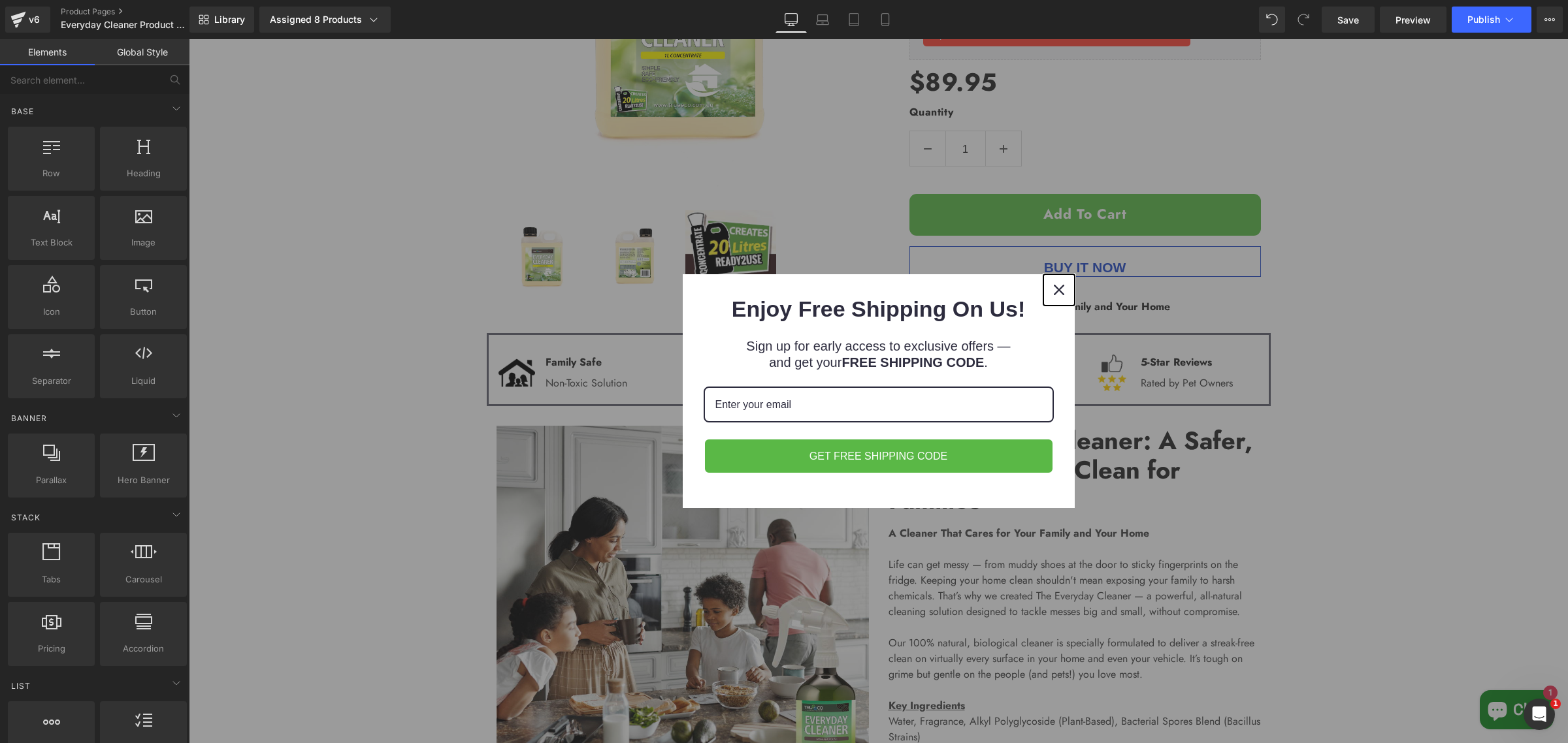
click at [1054, 290] on icon "close icon" at bounding box center [1059, 290] width 10 height 10
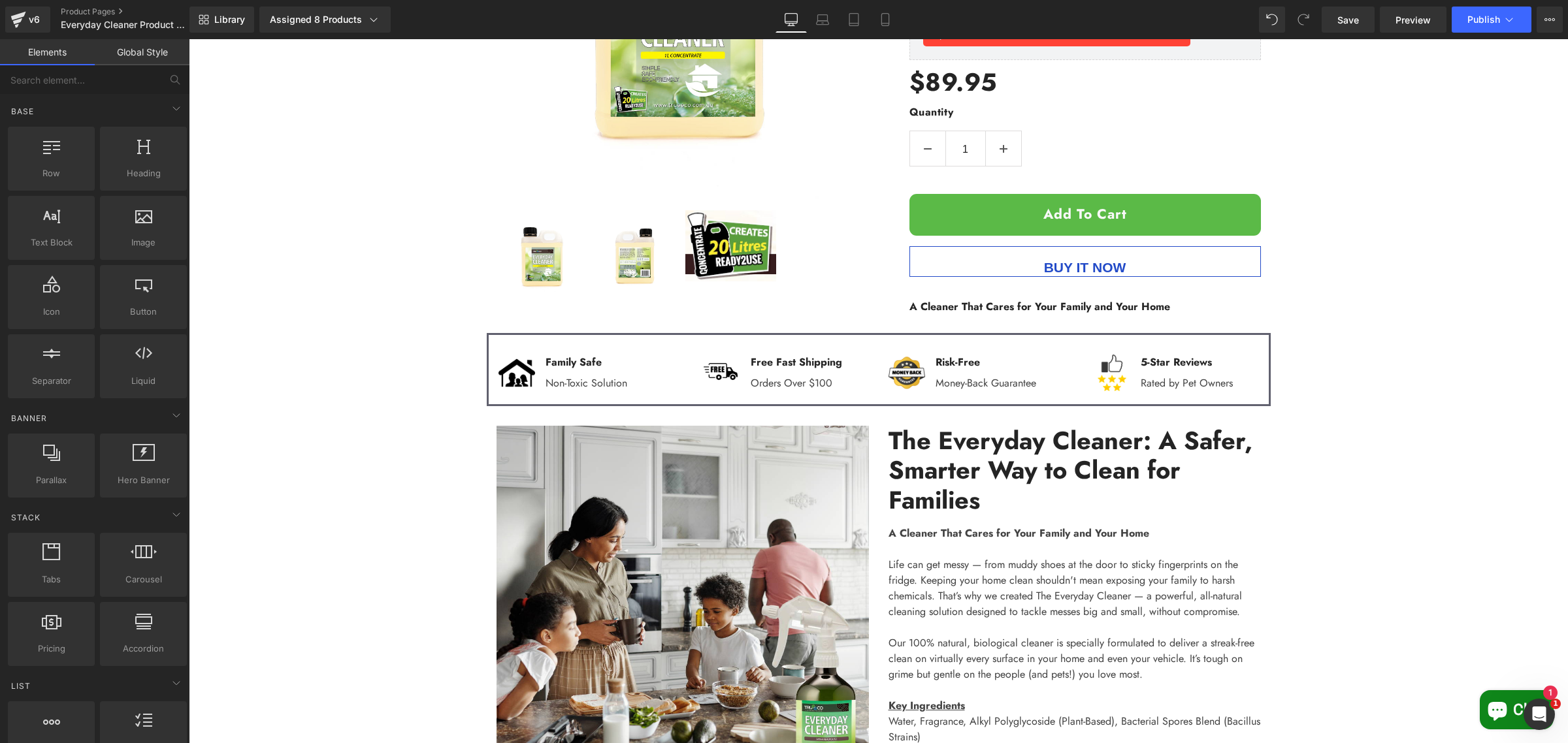
click at [1480, 36] on div "Library Assigned 8 Products Product Preview 1 Litre CONCENTRATE The Everyday Cl…" at bounding box center [879, 19] width 1379 height 39
click at [1485, 26] on button "Publish" at bounding box center [1492, 19] width 79 height 26
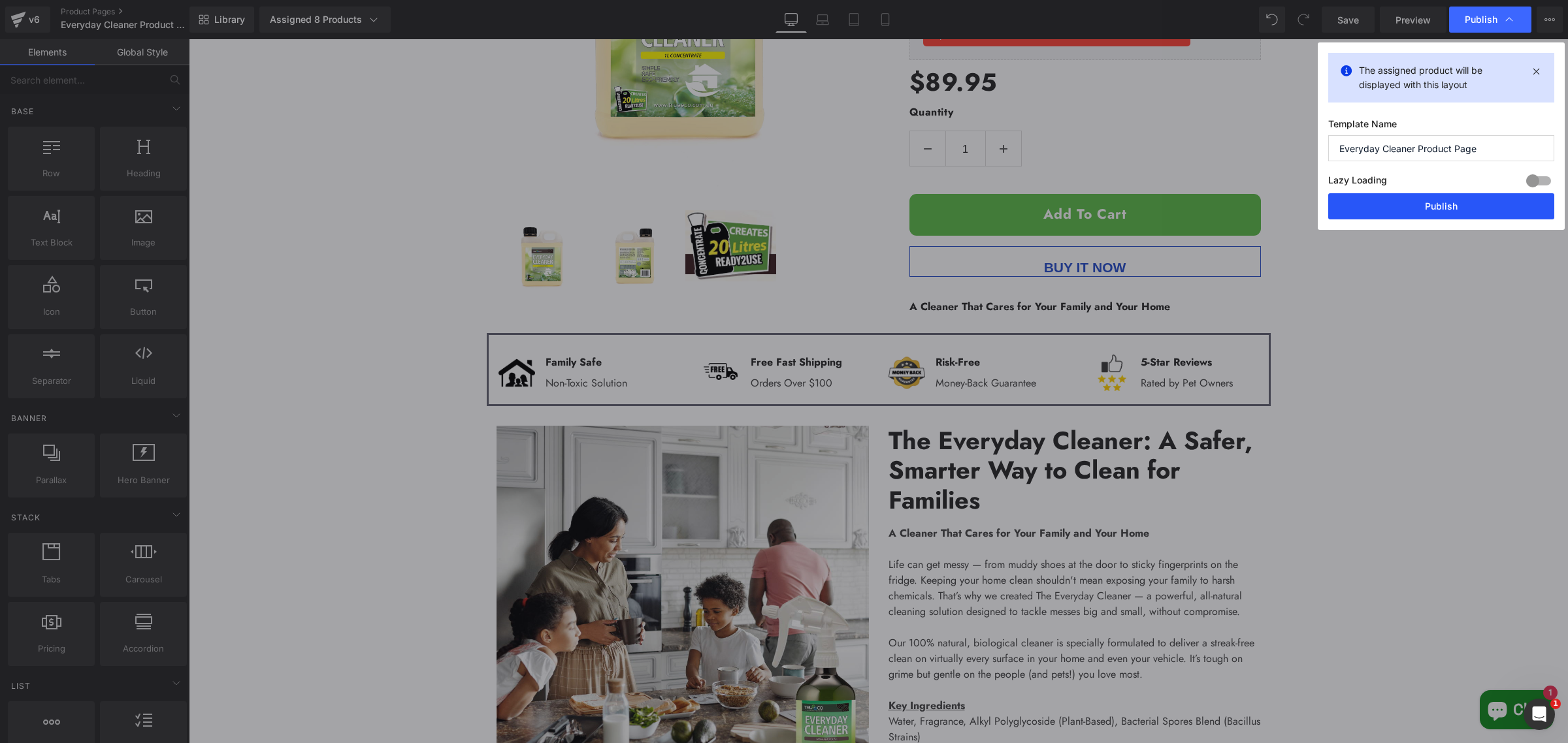
click at [1409, 208] on button "Publish" at bounding box center [1441, 206] width 226 height 26
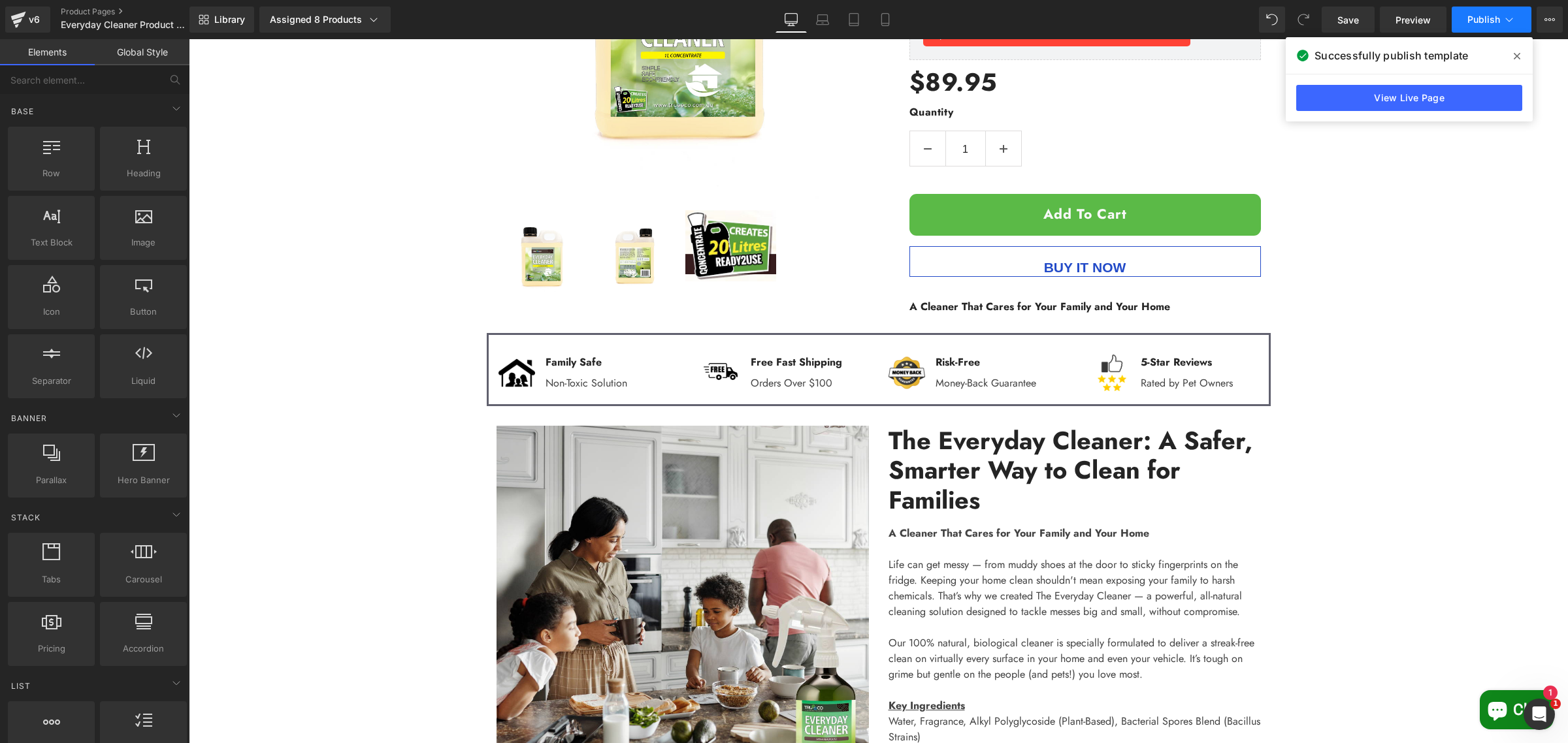
click at [1491, 13] on button "Publish" at bounding box center [1492, 19] width 79 height 26
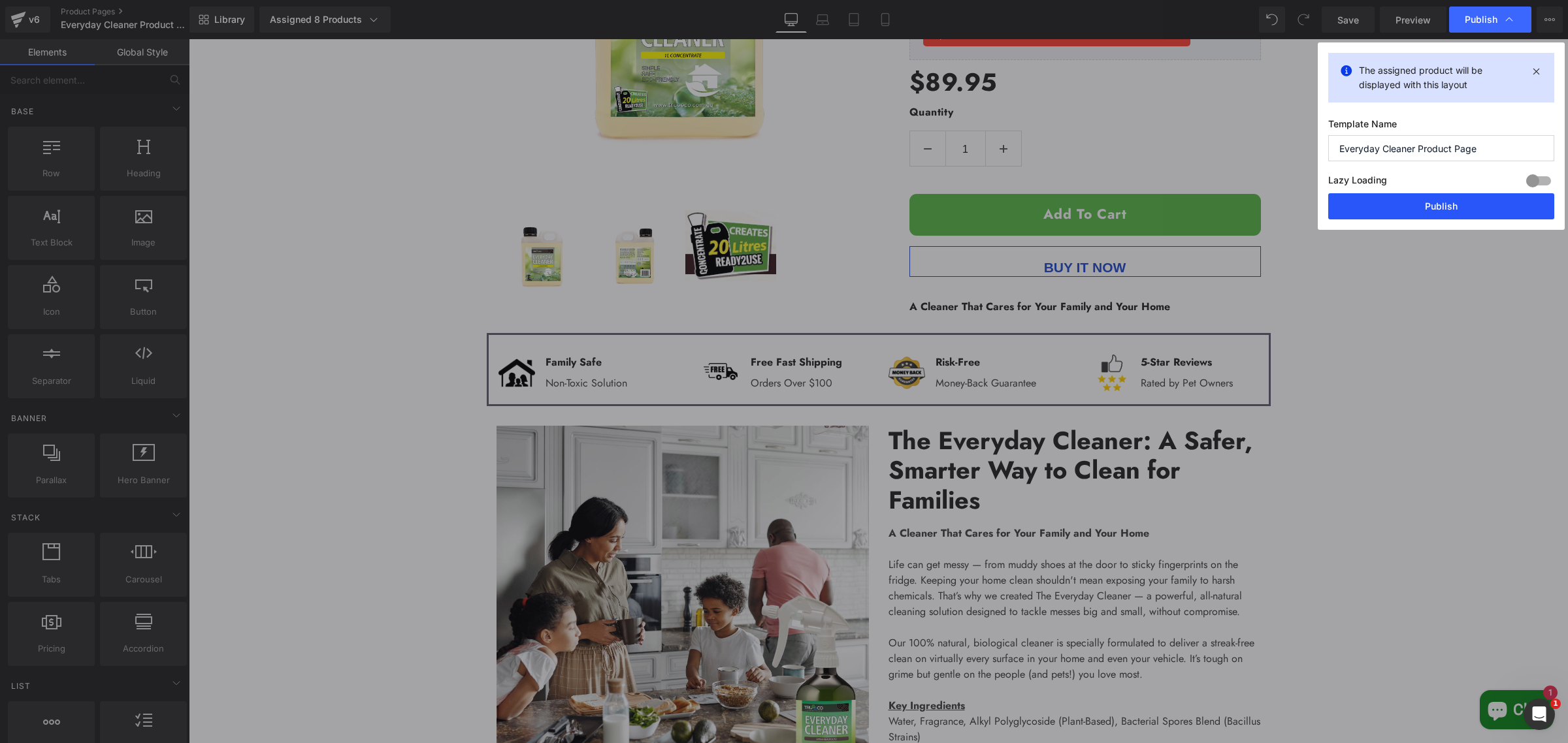
click at [1400, 206] on button "Publish" at bounding box center [1441, 206] width 226 height 26
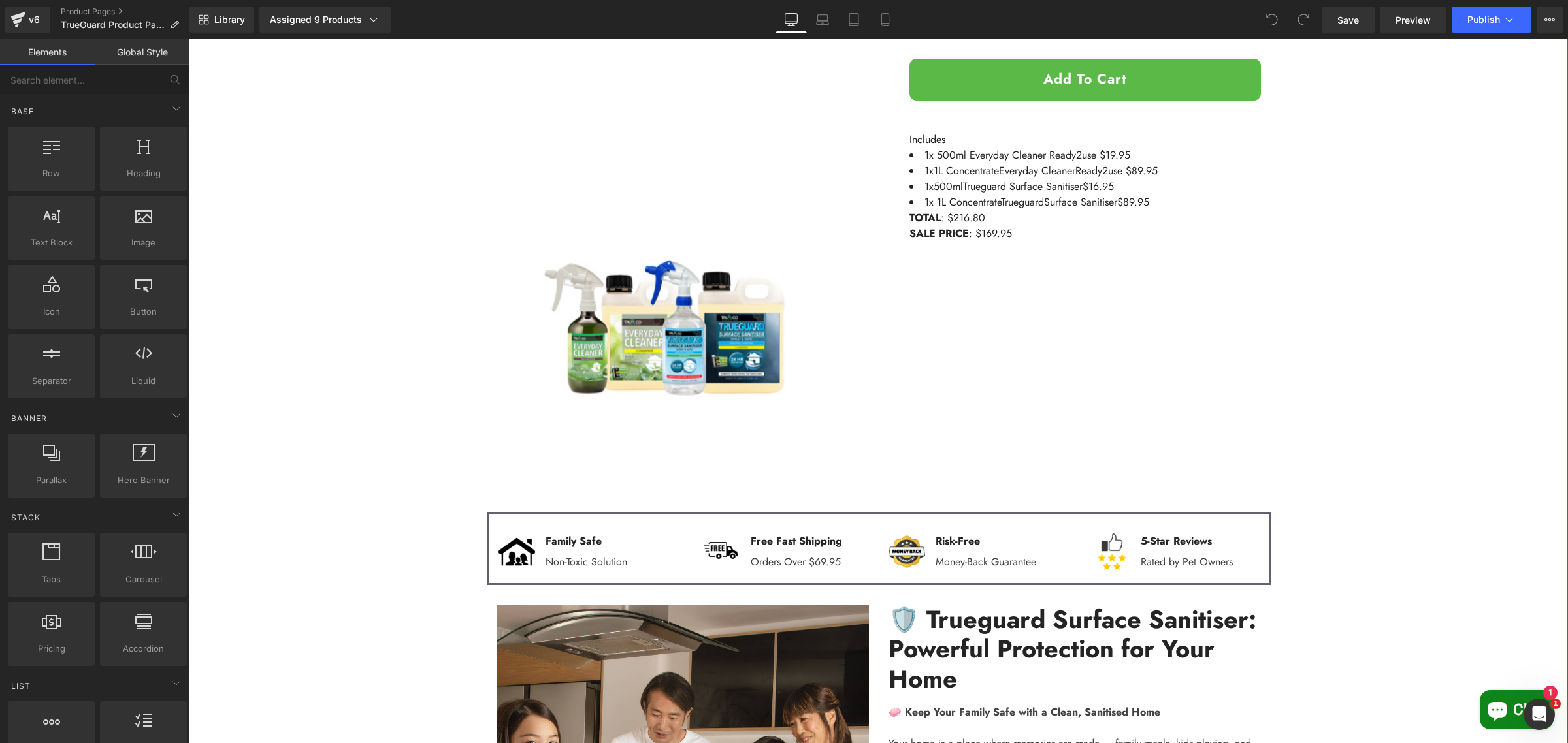
scroll to position [490, 0]
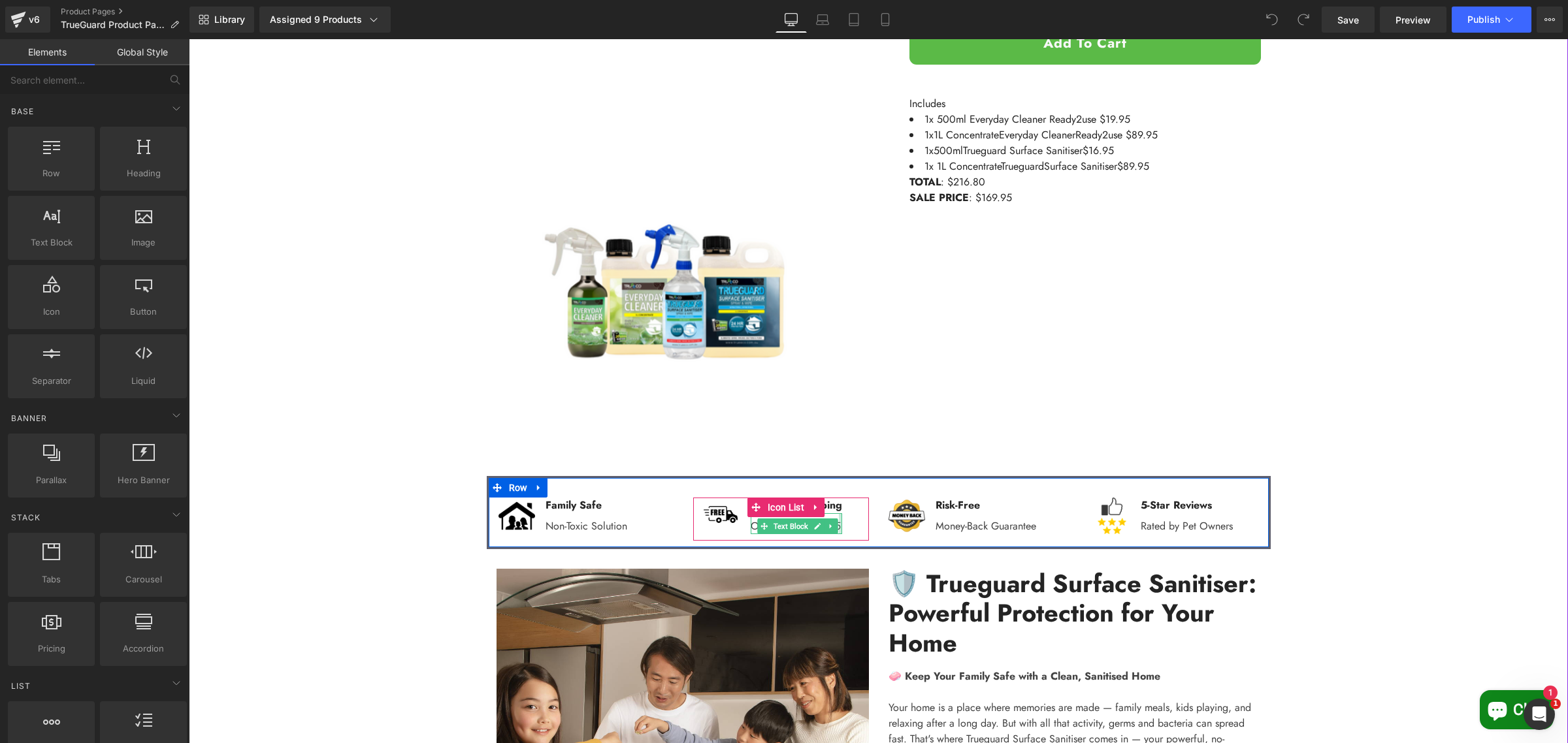
click at [837, 529] on div "Orders Over $69.95 Text Block" at bounding box center [797, 523] width 91 height 21
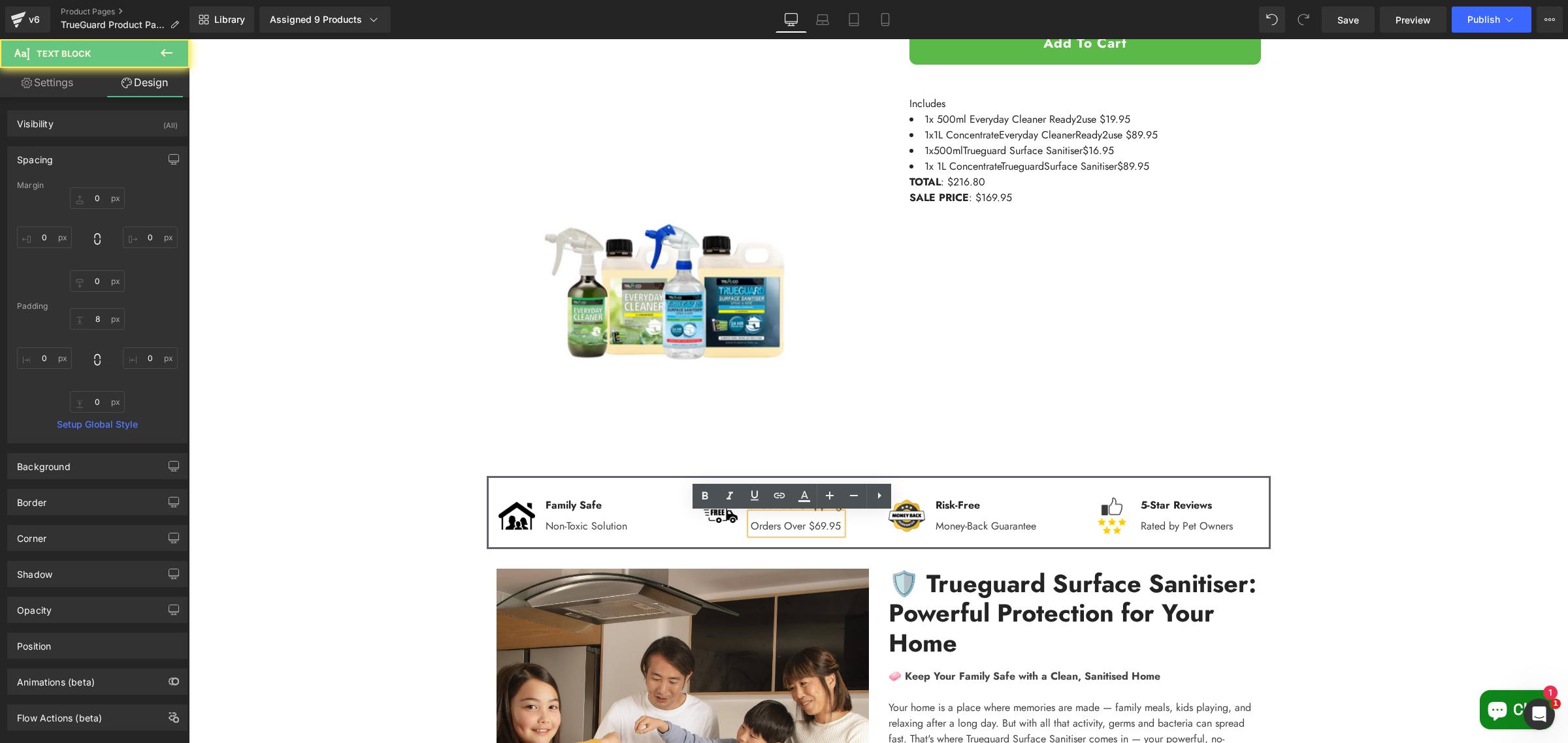
click at [836, 529] on p "Orders Over $69.95" at bounding box center [797, 526] width 91 height 16
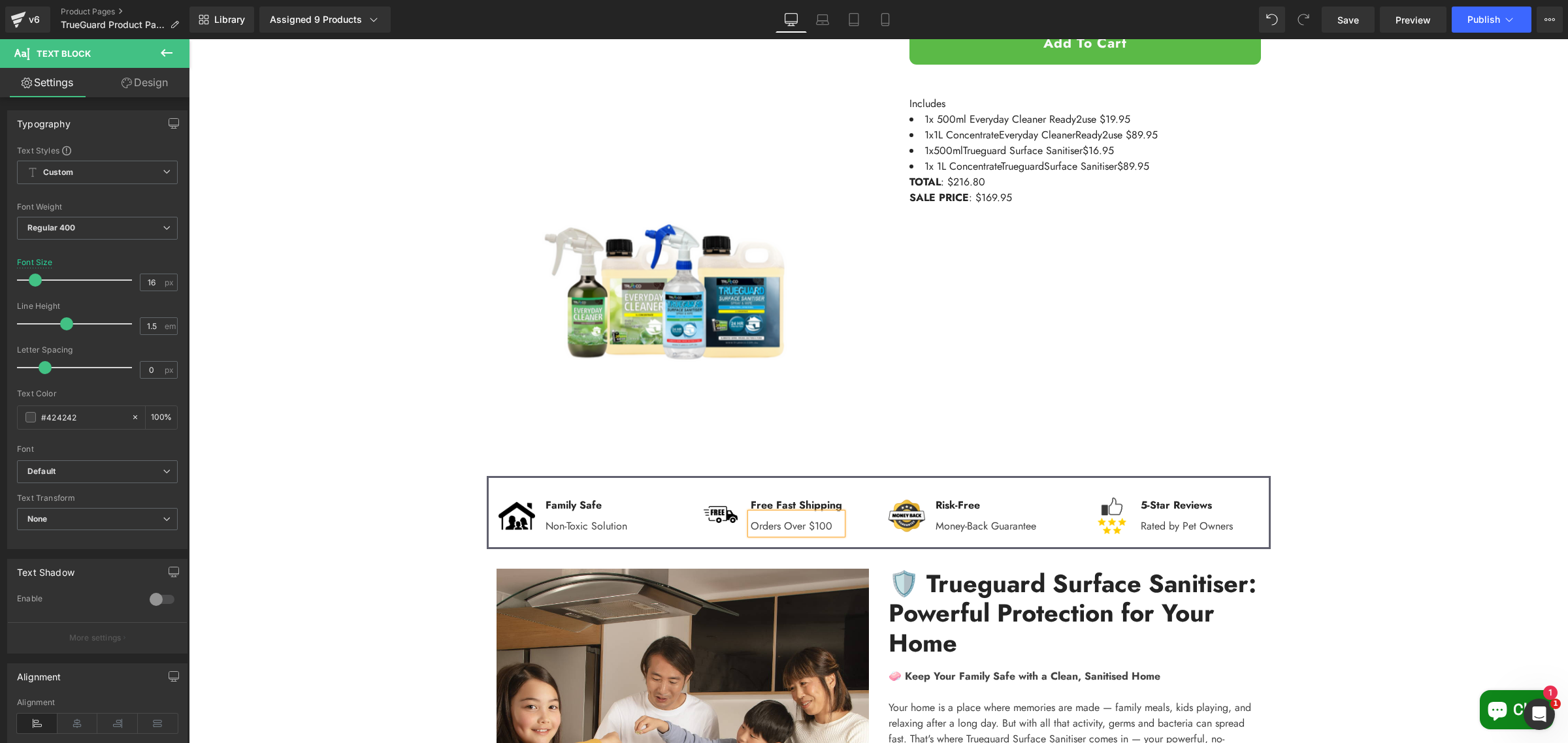
click at [1336, 461] on div "Sale Off (P) Image ‹ › (P) Image List" at bounding box center [879, 580] width 1380 height 1710
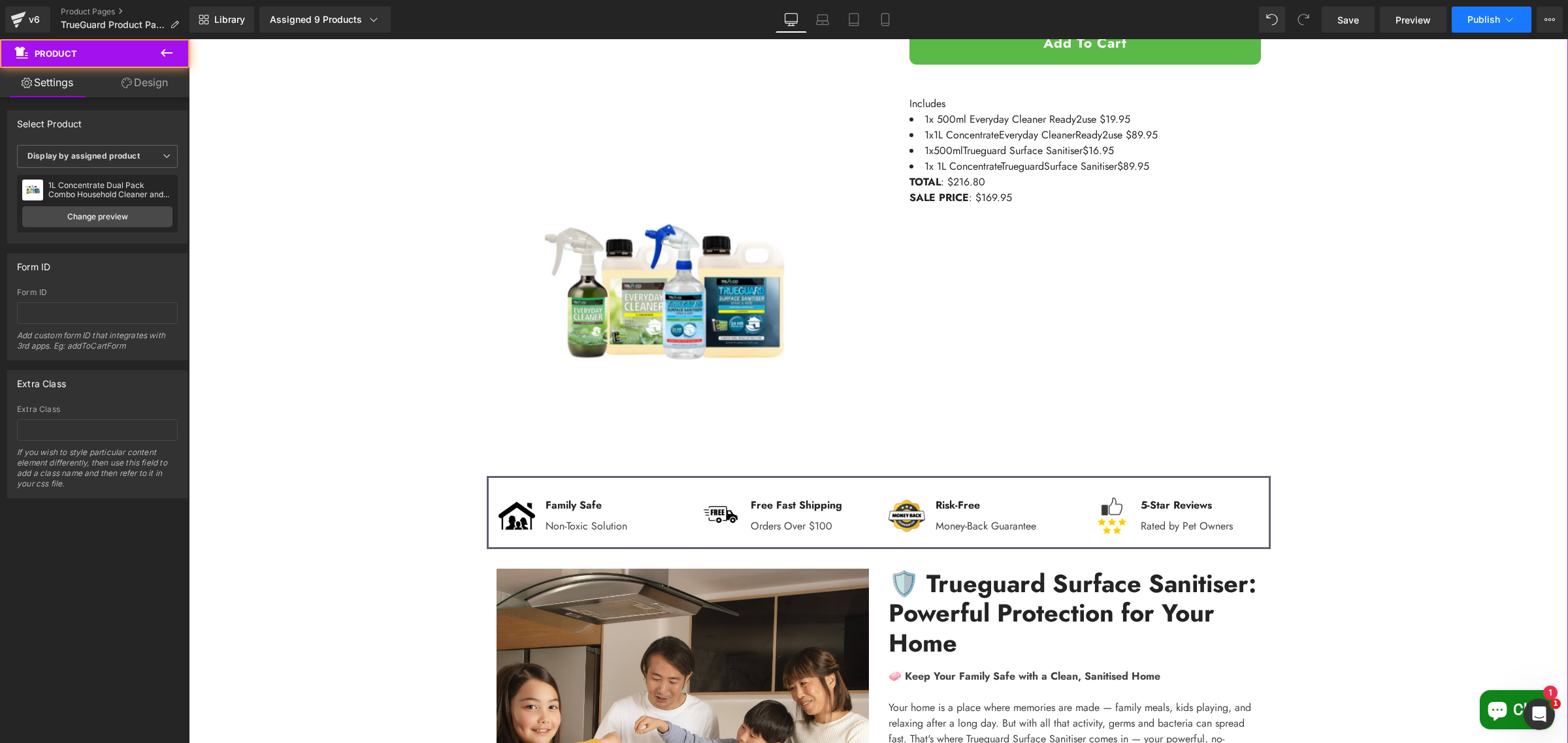
click at [1491, 33] on div "Library Assigned 9 Products Product Preview 1L Concentrate Dual Pack Combo Hous…" at bounding box center [879, 19] width 1379 height 39
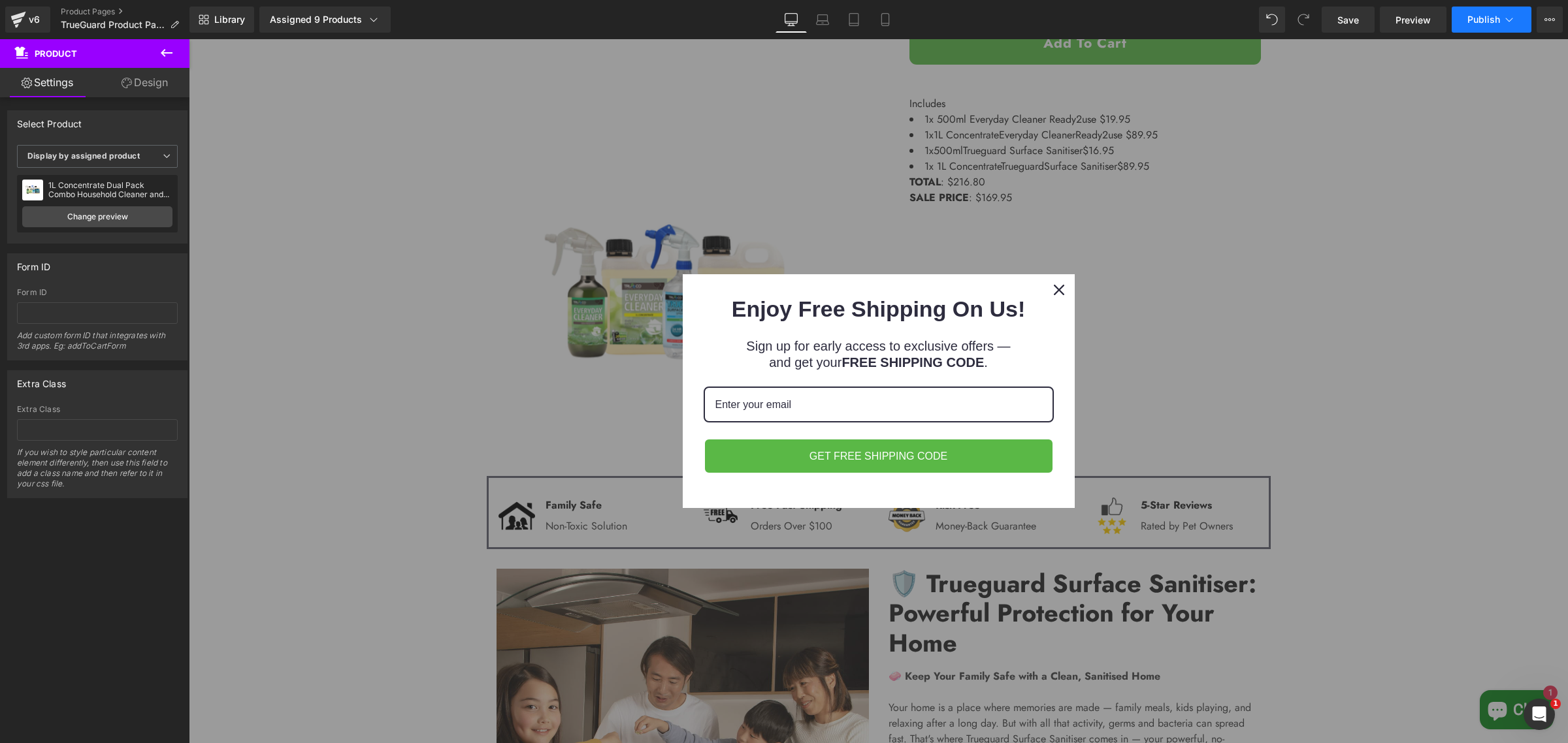
click at [1478, 19] on span "Publish" at bounding box center [1484, 19] width 33 height 10
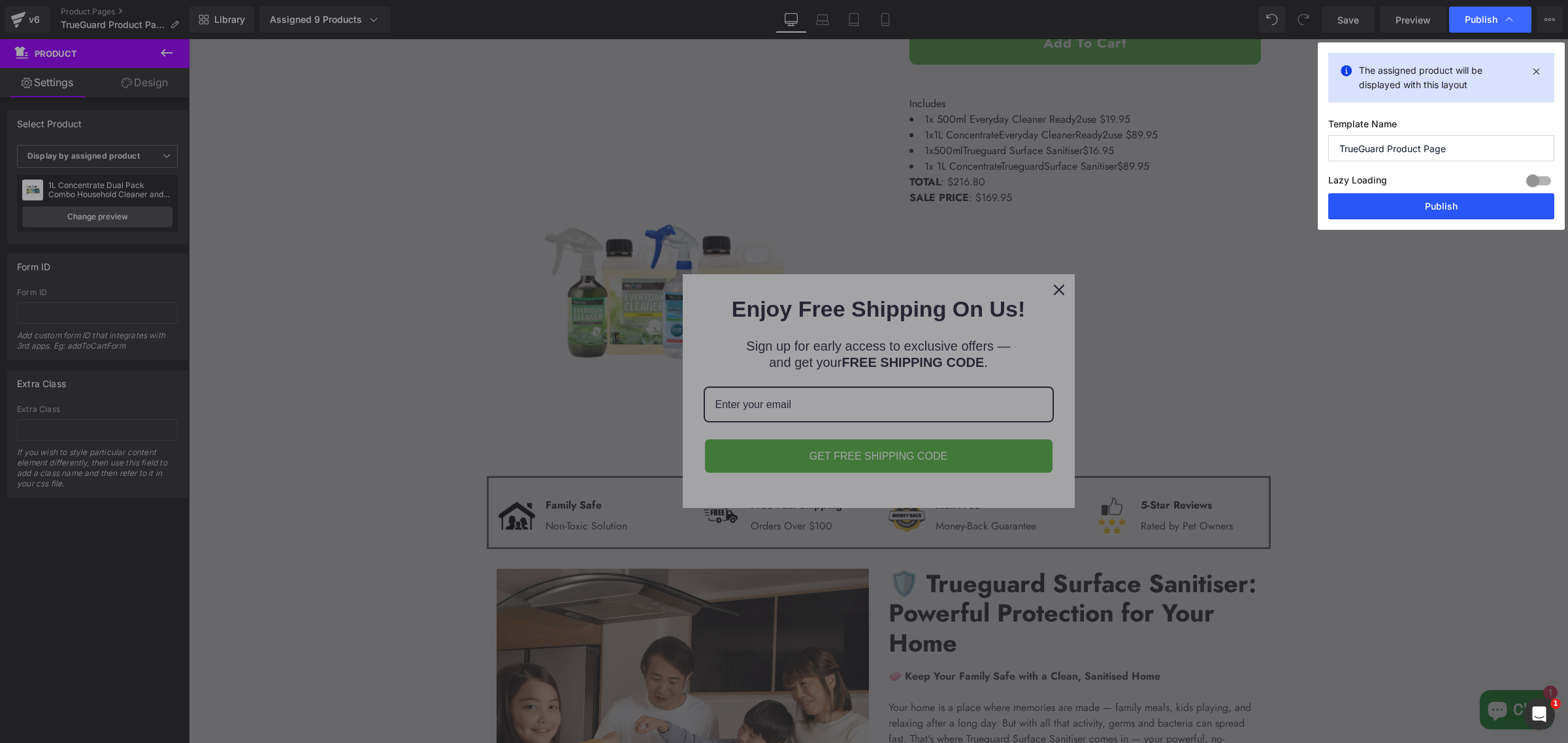
drag, startPoint x: 1408, startPoint y: 209, endPoint x: 1210, endPoint y: 176, distance: 200.7
click at [1408, 209] on button "Publish" at bounding box center [1441, 206] width 226 height 26
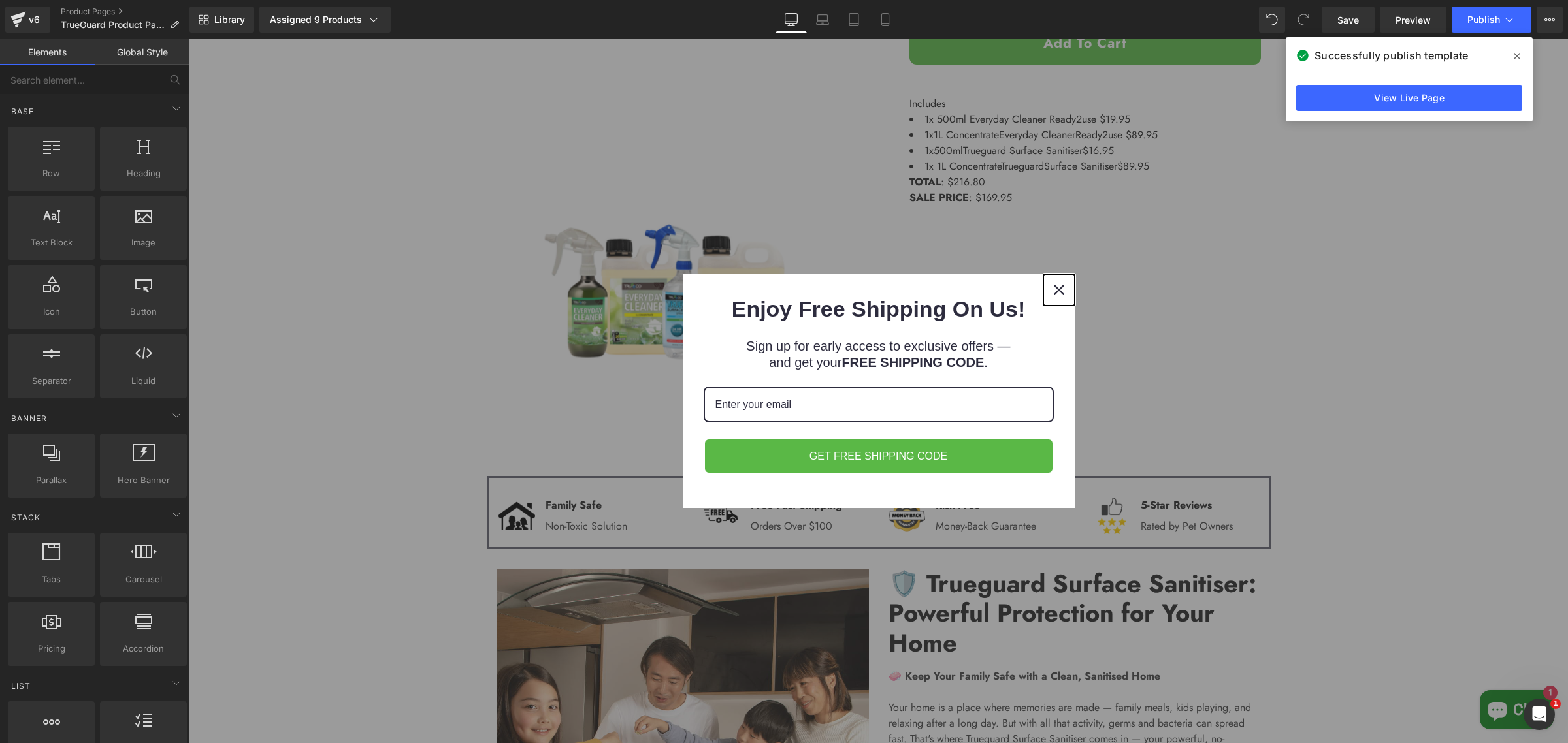
click at [1056, 289] on icon "close icon" at bounding box center [1059, 290] width 10 height 10
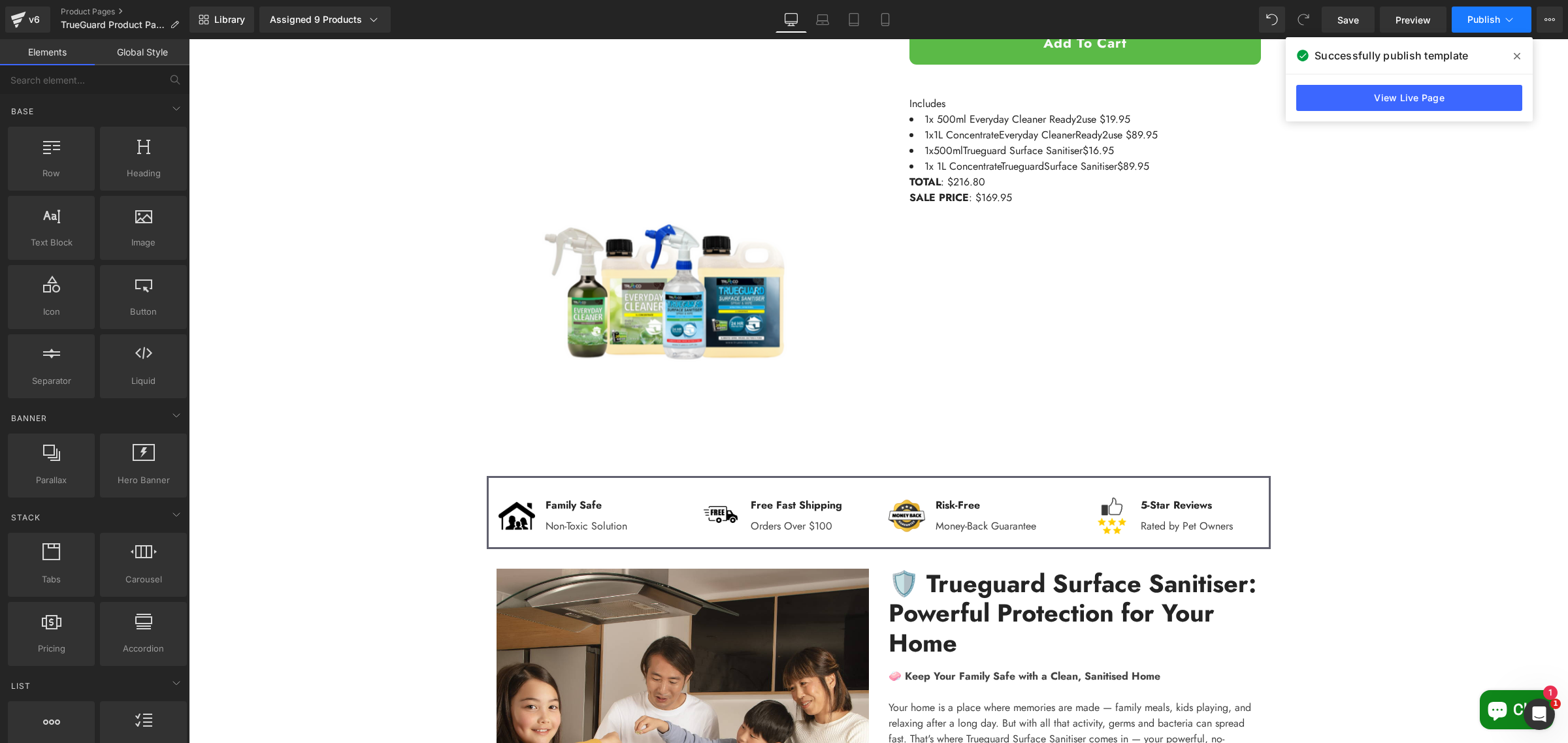
click at [1484, 18] on span "Publish" at bounding box center [1484, 19] width 33 height 10
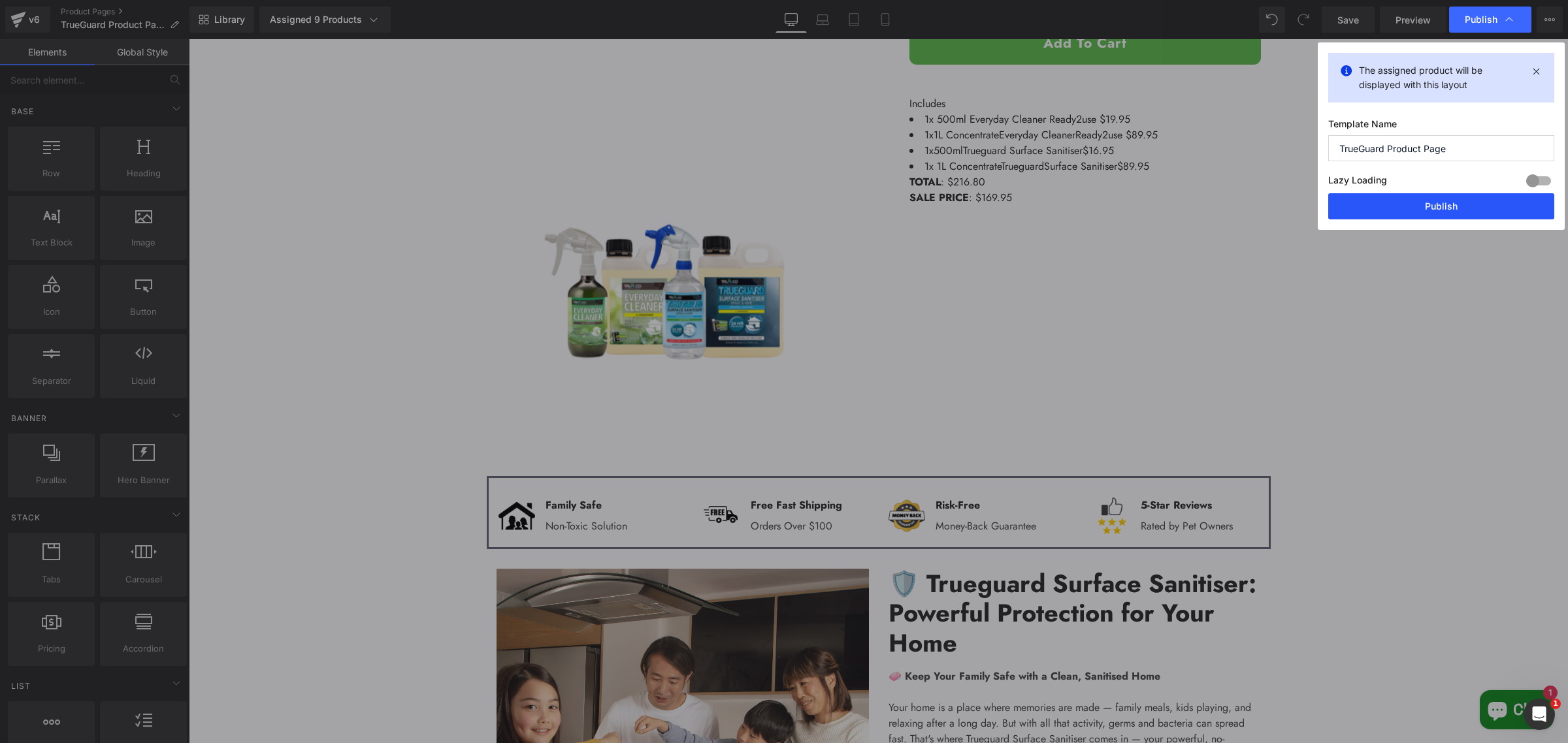
click at [1389, 196] on button "Publish" at bounding box center [1441, 206] width 226 height 26
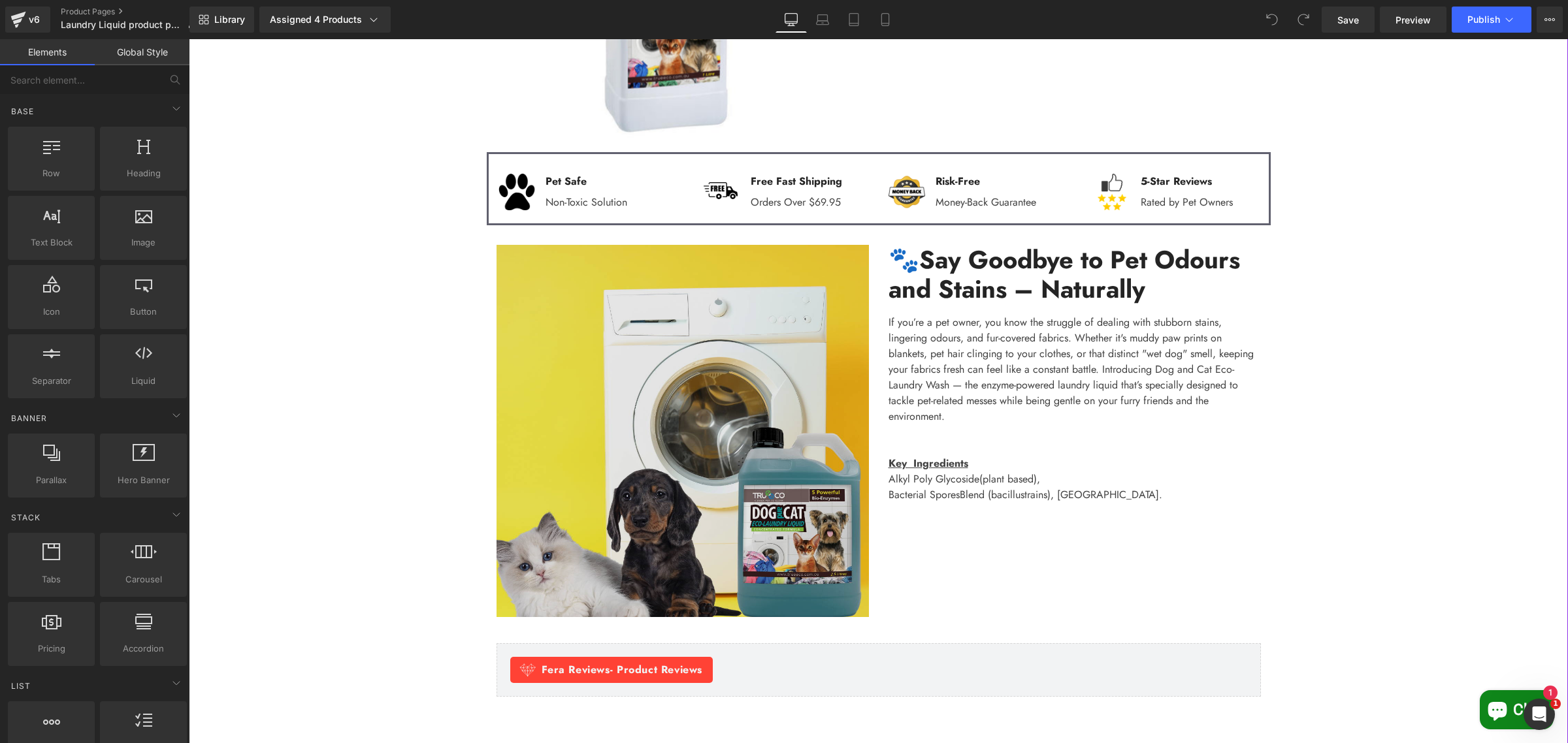
scroll to position [816, 0]
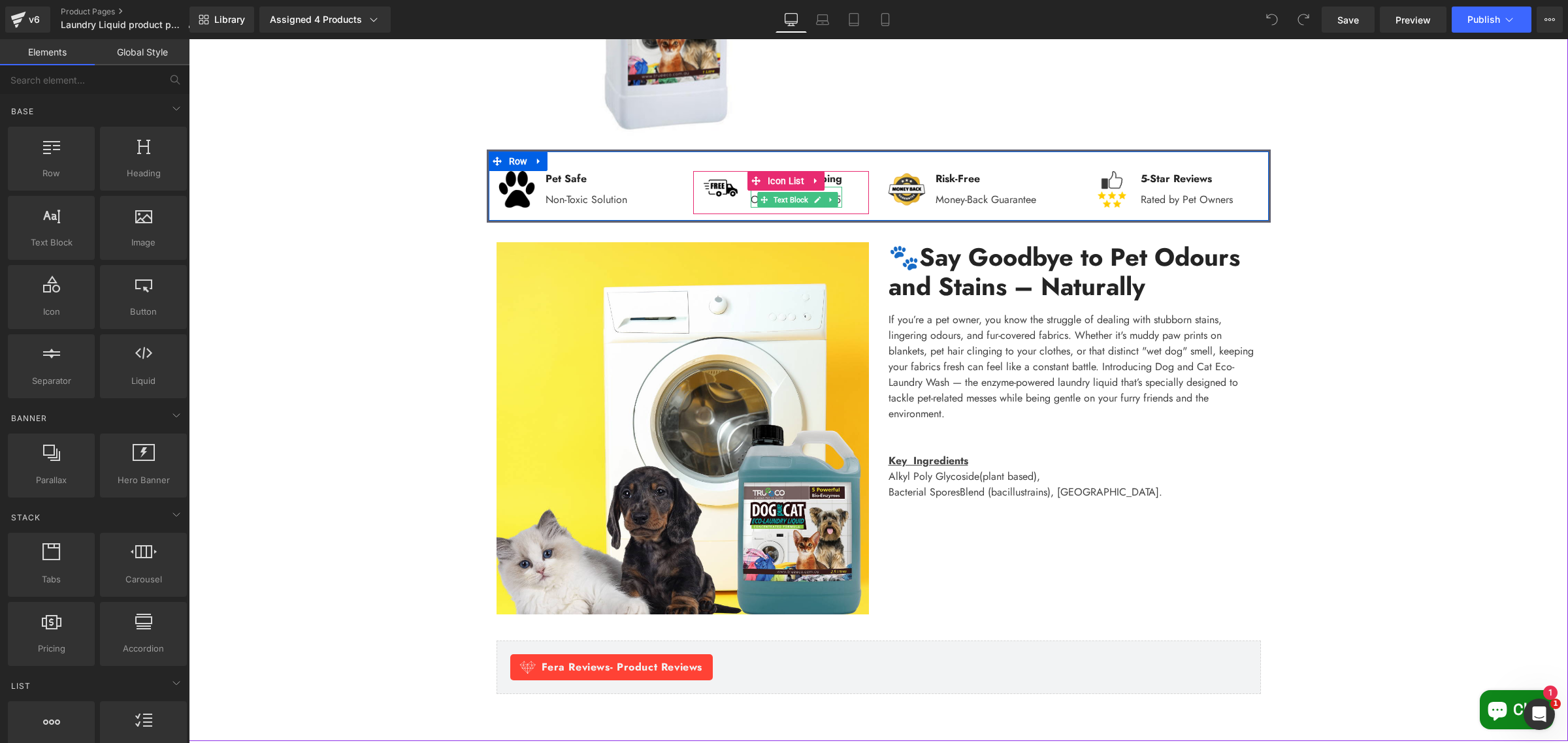
click at [835, 198] on p "Orders Over $69.95" at bounding box center [797, 199] width 91 height 16
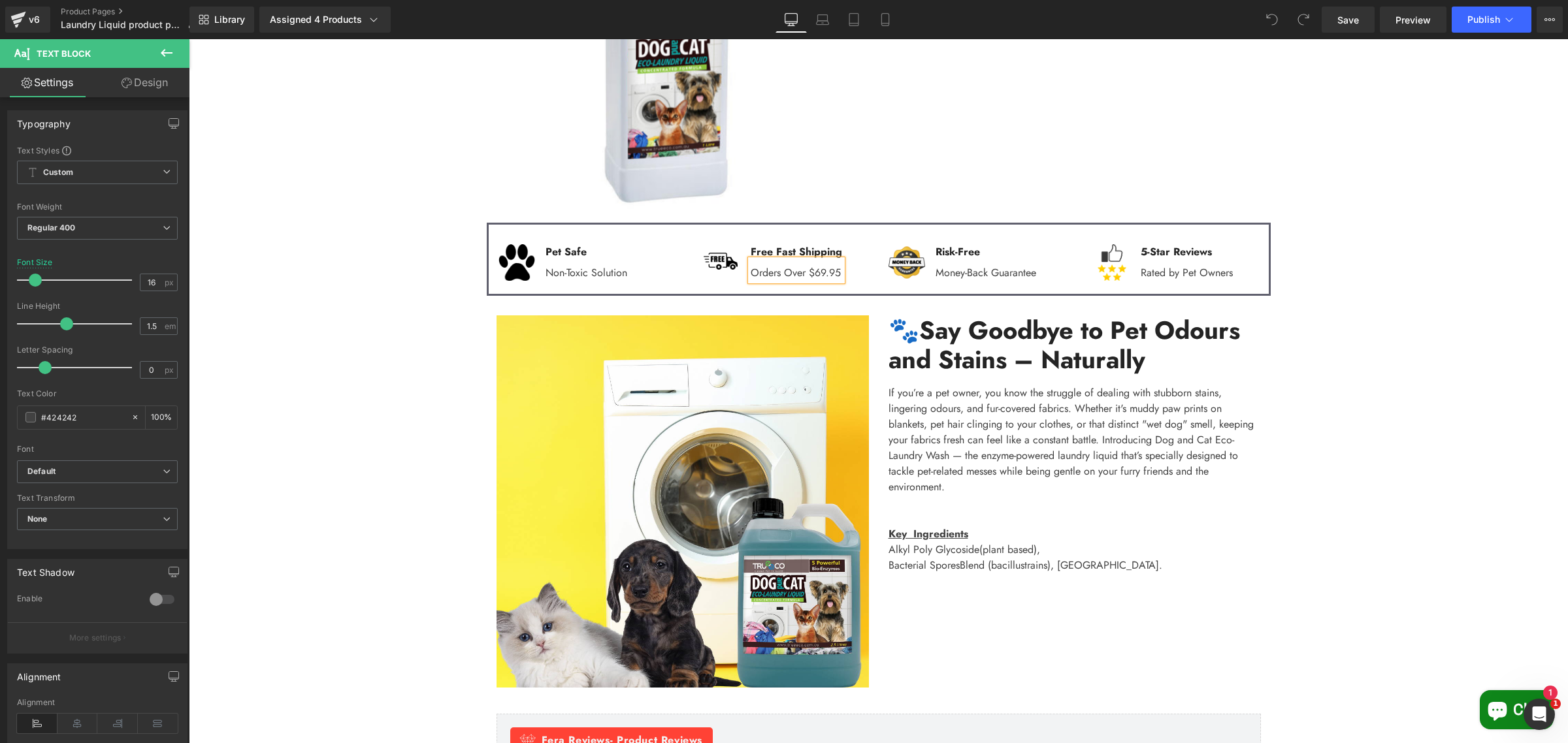
scroll to position [735, 0]
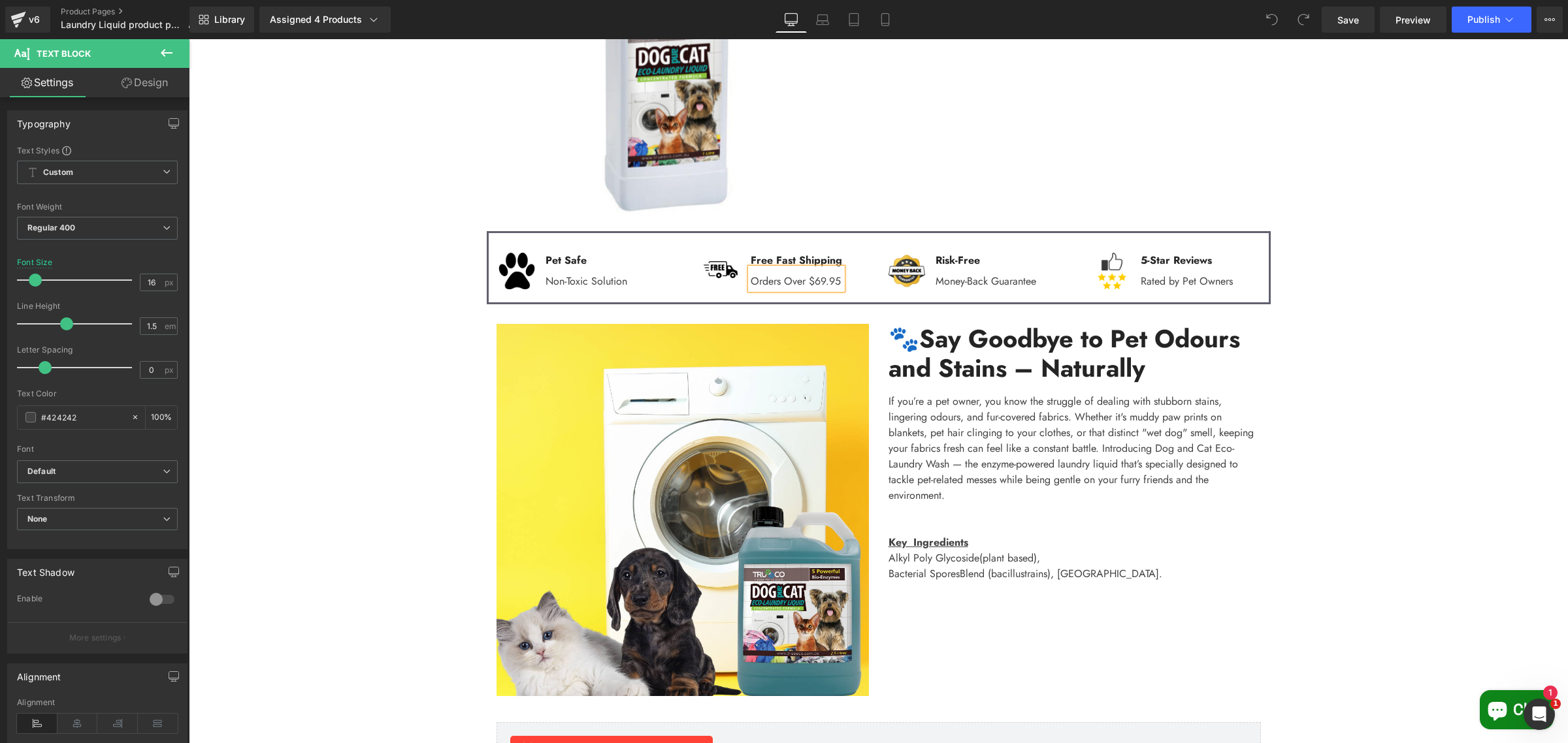
click at [837, 279] on p "Orders Over $69.95" at bounding box center [797, 281] width 91 height 16
click at [1364, 337] on div "Sale Off (P) Image ‹" at bounding box center [879, 131] width 1380 height 1301
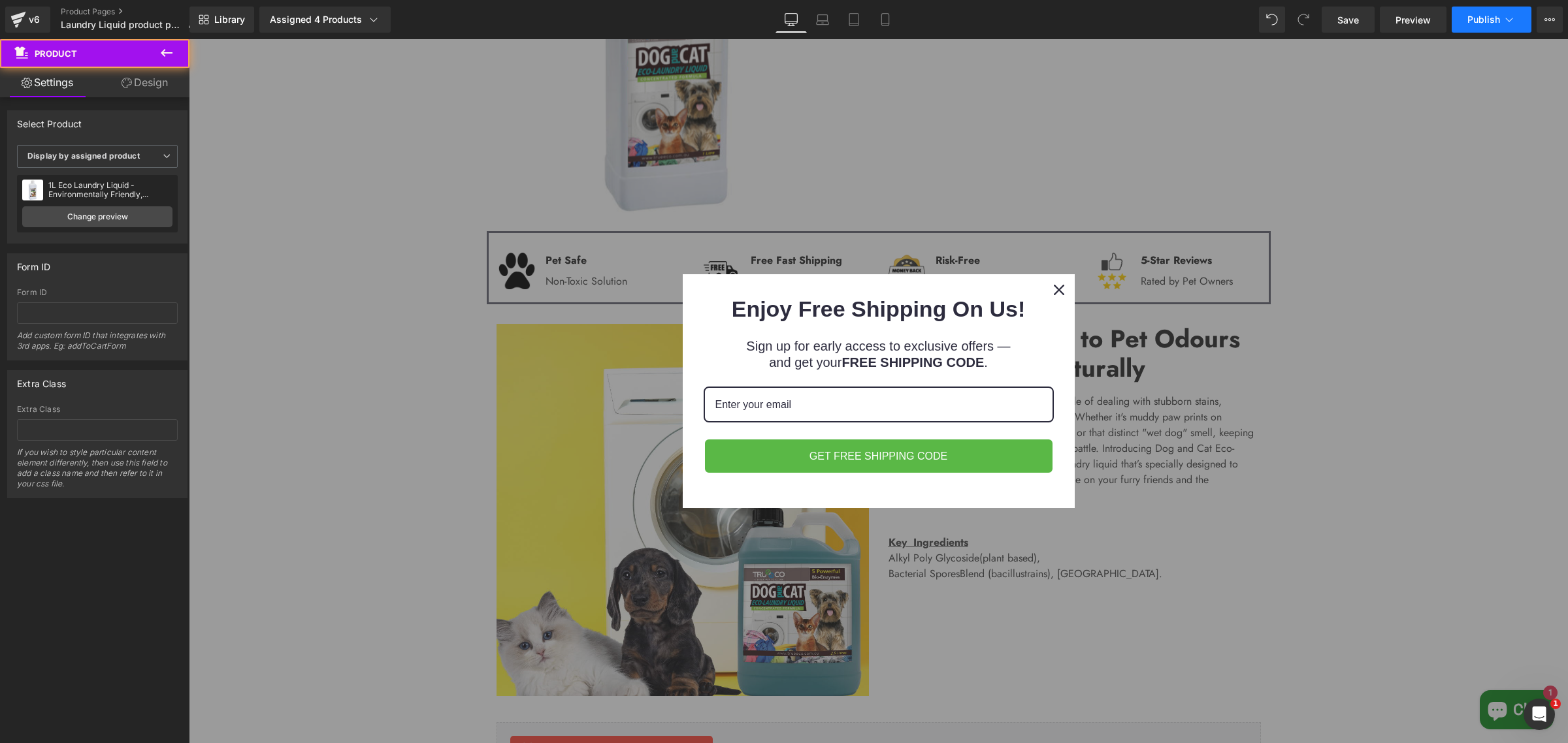
click at [1494, 19] on span "Publish" at bounding box center [1484, 19] width 33 height 10
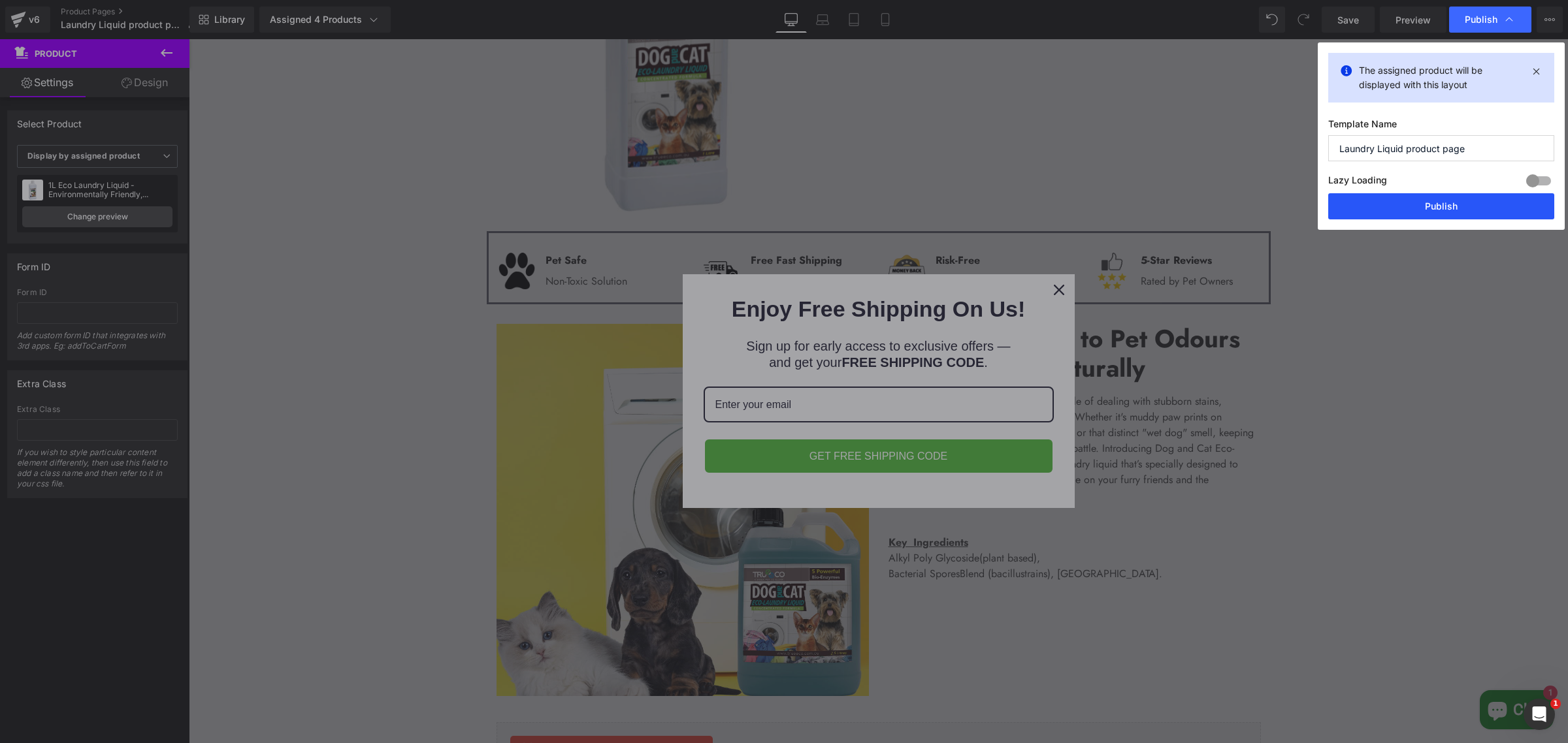
click at [1424, 206] on button "Publish" at bounding box center [1441, 206] width 226 height 26
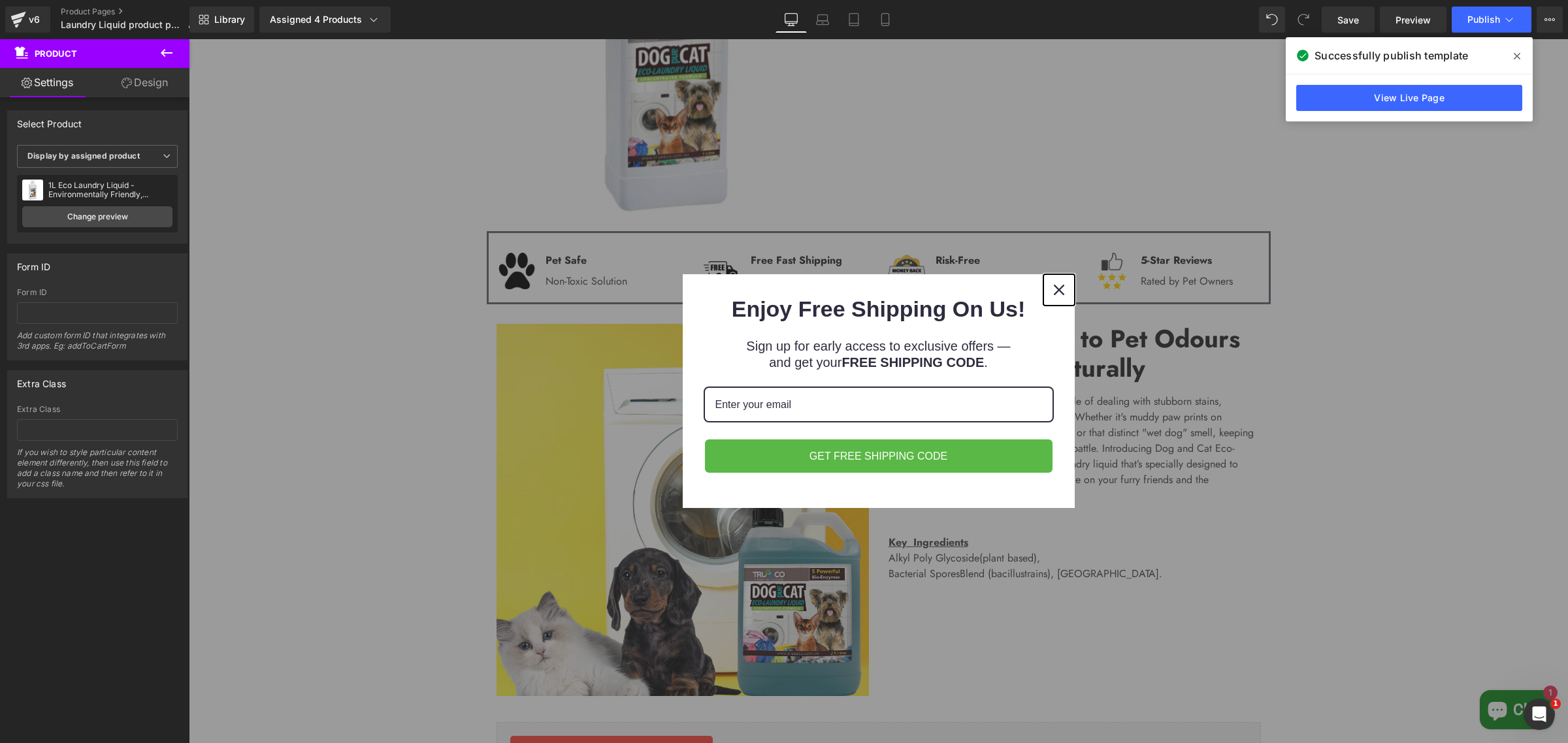
click at [1054, 292] on icon "close icon" at bounding box center [1059, 290] width 10 height 10
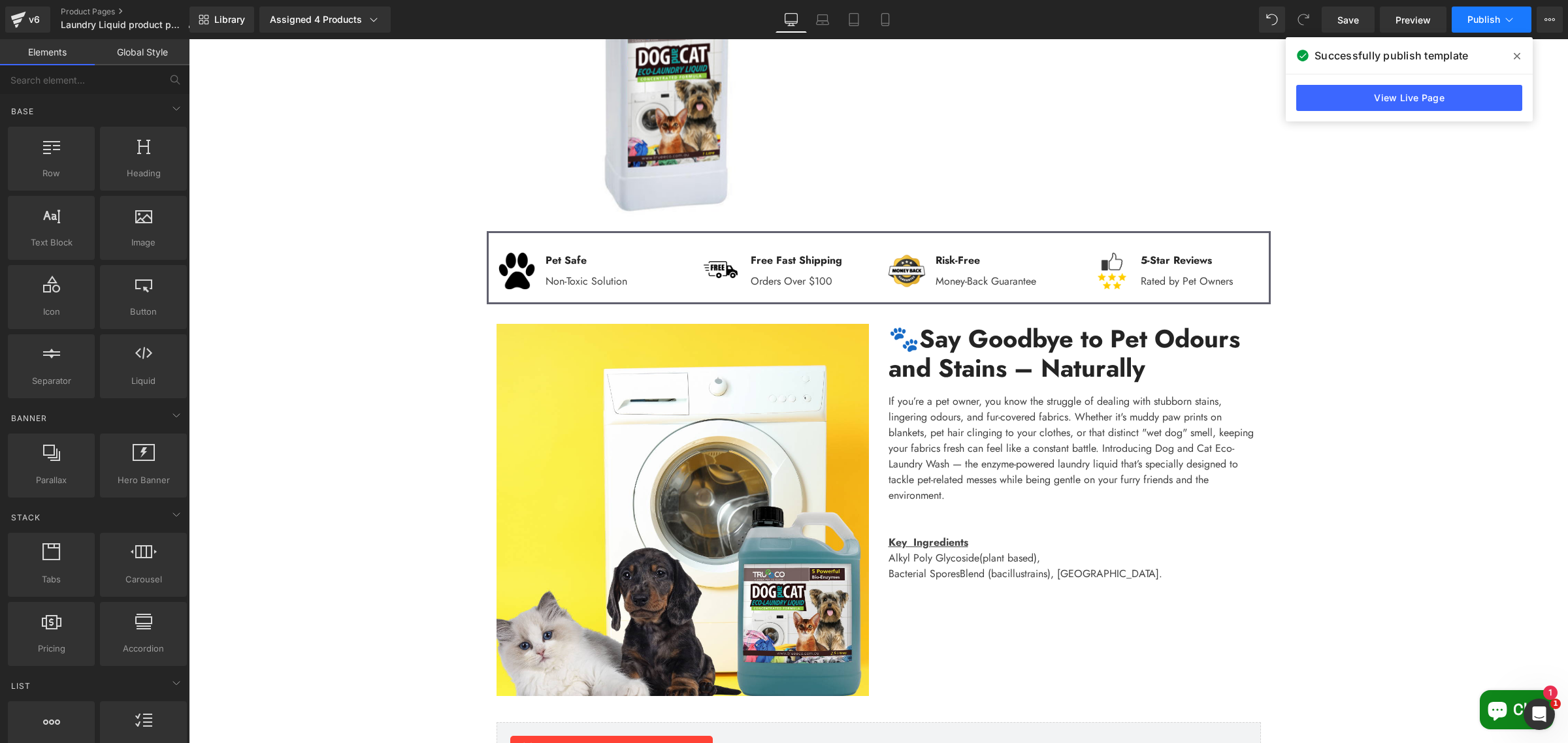
click at [1484, 16] on span "Publish" at bounding box center [1484, 19] width 33 height 10
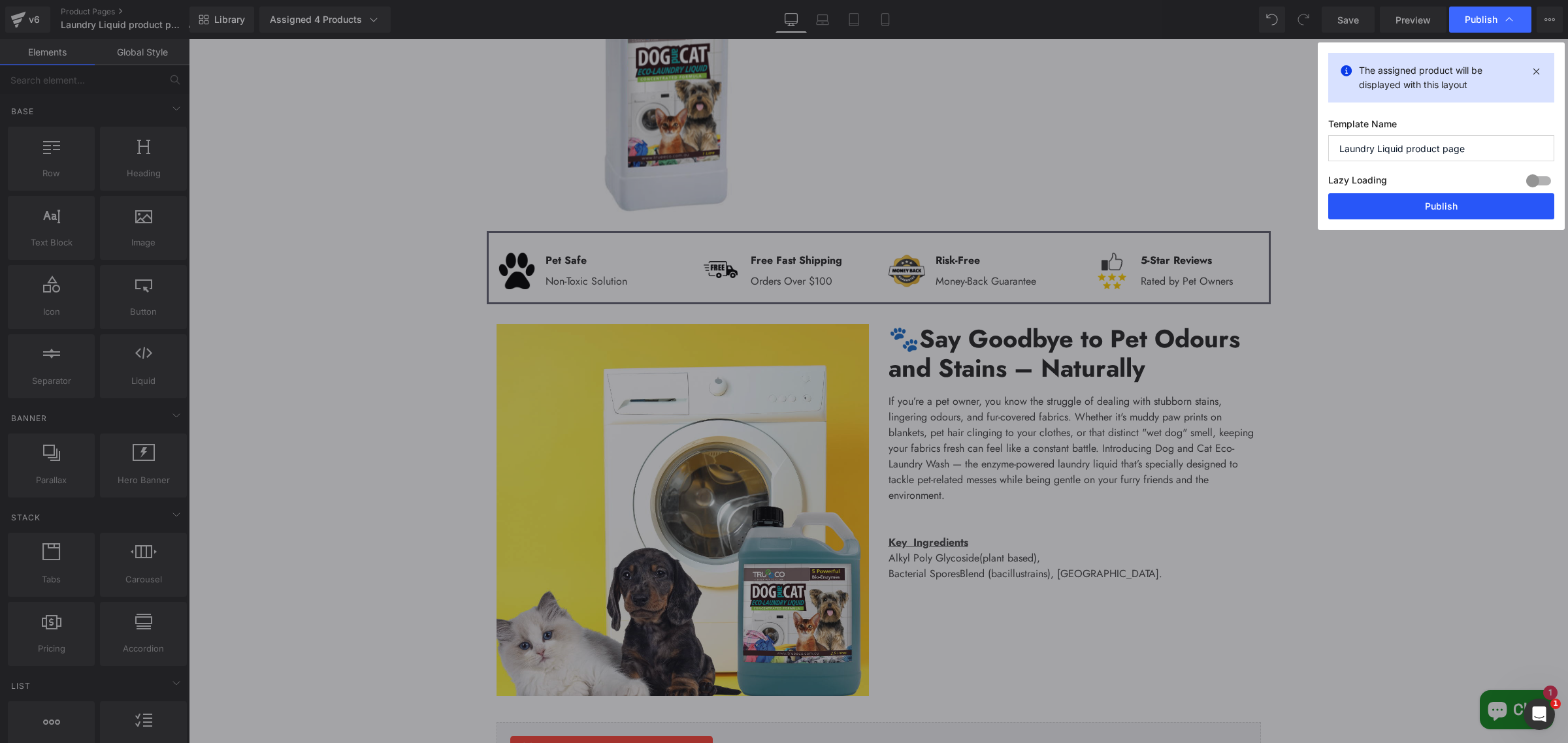
click at [1432, 208] on button "Publish" at bounding box center [1441, 206] width 226 height 26
